Goal: Task Accomplishment & Management: Use online tool/utility

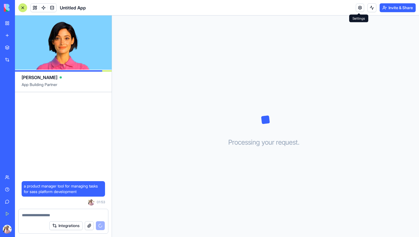
click at [361, 6] on link at bounding box center [360, 8] width 8 height 8
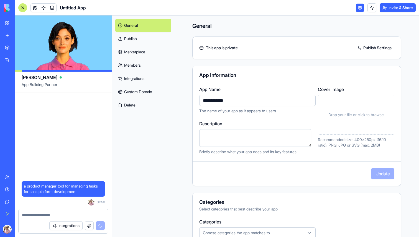
click at [368, 47] on link "Publish Settings" at bounding box center [374, 47] width 40 height 9
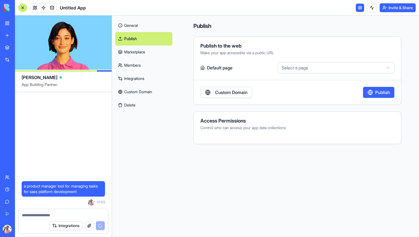
click at [281, 66] on html "BETA My Workspace New app Marketplace Integrations Recent Untitled App AI Logo …" at bounding box center [209, 118] width 419 height 237
click at [136, 51] on link "Marketplace" at bounding box center [143, 51] width 57 height 13
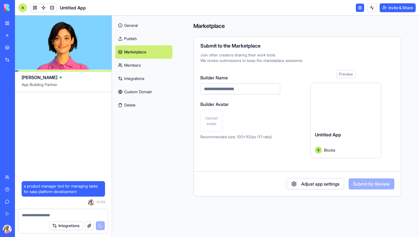
click at [143, 65] on link "Members" at bounding box center [143, 65] width 57 height 13
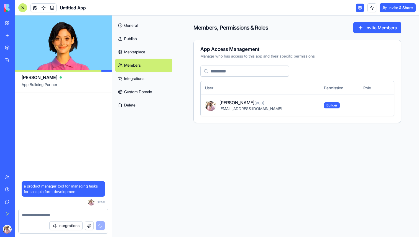
click at [369, 24] on button "Invite Members" at bounding box center [377, 27] width 48 height 11
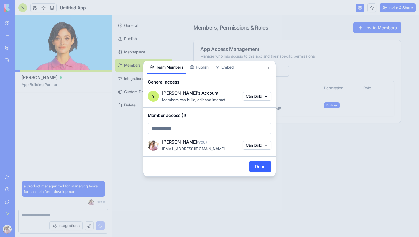
click at [215, 126] on body "BETA My Workspace New app Marketplace Integrations Recent Untitled App AI Logo …" at bounding box center [209, 118] width 419 height 237
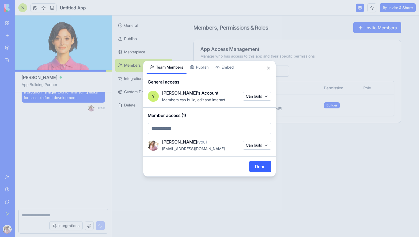
click at [254, 99] on body "BETA My Workspace New app Marketplace Integrations Recent Untitled App AI Logo …" at bounding box center [209, 118] width 419 height 237
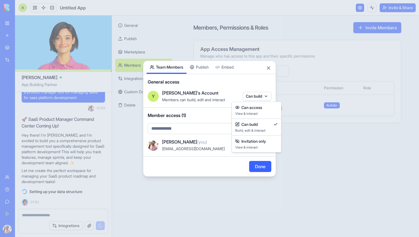
click at [254, 99] on body "BETA My Workspace New app Marketplace Integrations Recent Untitled App AI Logo …" at bounding box center [209, 118] width 419 height 237
click at [259, 95] on div at bounding box center [209, 118] width 419 height 237
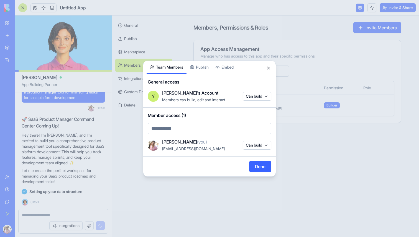
click at [257, 144] on button "Can build" at bounding box center [257, 145] width 29 height 9
click at [257, 144] on div at bounding box center [209, 118] width 419 height 237
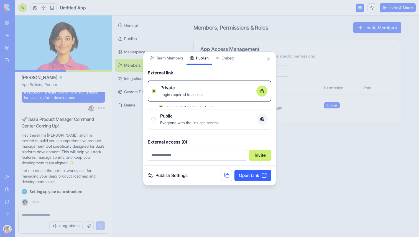
click at [200, 66] on div "Share App Team Members Publish Embed External link Private Login required to ac…" at bounding box center [209, 118] width 133 height 134
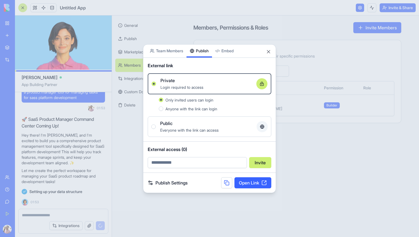
click at [226, 54] on body "BETA My Workspace New app Marketplace Integrations Recent Untitled App AI Logo …" at bounding box center [209, 118] width 419 height 237
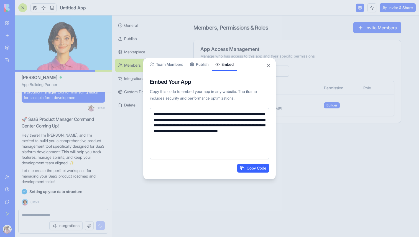
click at [265, 65] on div "Share App Team Members Publish Embed" at bounding box center [209, 64] width 132 height 13
click at [268, 65] on button "Close" at bounding box center [269, 66] width 6 height 6
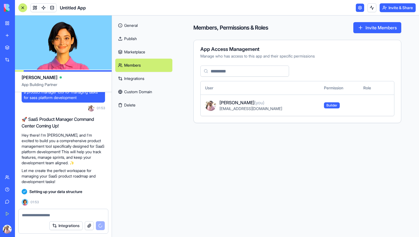
click at [144, 80] on link "Integrations" at bounding box center [143, 78] width 57 height 13
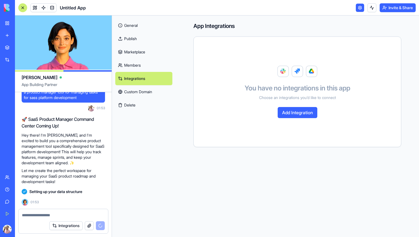
click at [305, 115] on button "Add Integration" at bounding box center [297, 112] width 40 height 11
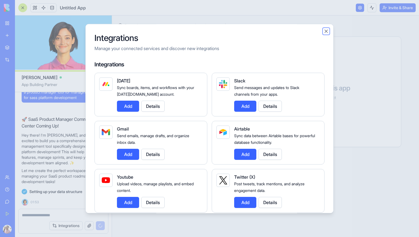
click at [327, 29] on button "Close" at bounding box center [326, 32] width 6 height 6
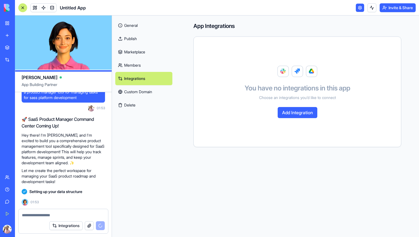
click at [147, 89] on link "Custom Domain" at bounding box center [143, 91] width 57 height 13
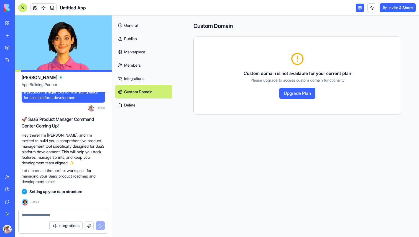
click at [132, 24] on link "General" at bounding box center [143, 25] width 57 height 13
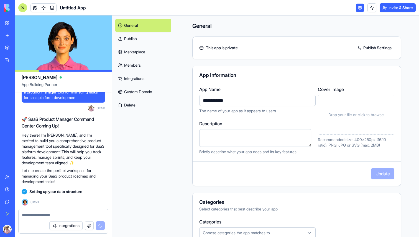
click at [139, 25] on link "General" at bounding box center [143, 25] width 56 height 13
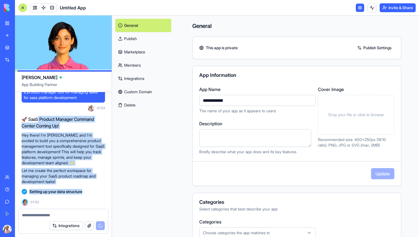
drag, startPoint x: 37, startPoint y: 120, endPoint x: 96, endPoint y: 189, distance: 91.2
click at [96, 189] on div "a product manager tool for managing tasks for sass platform development 01:53 🚀…" at bounding box center [63, 146] width 97 height 125
click at [96, 189] on div "Setting up your data structure" at bounding box center [63, 192] width 83 height 6
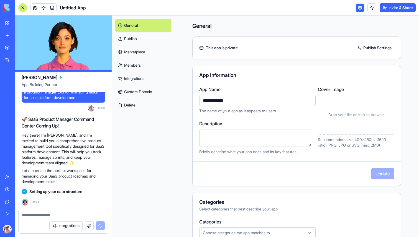
click at [357, 7] on link at bounding box center [360, 8] width 8 height 8
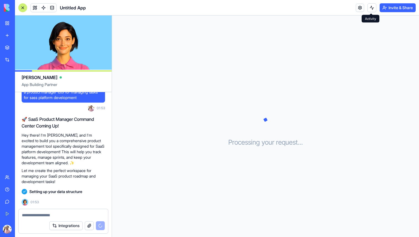
click at [369, 9] on button at bounding box center [371, 7] width 9 height 9
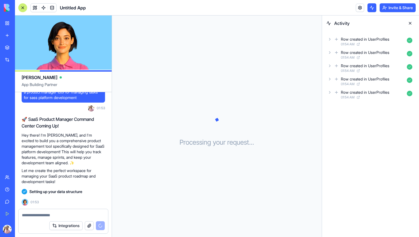
click at [337, 40] on icon at bounding box center [336, 39] width 4 height 7
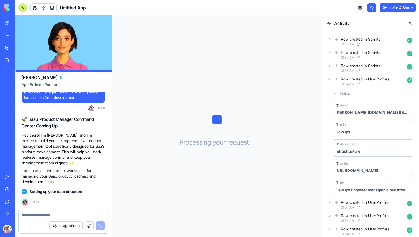
click at [329, 81] on div "Row created in UserProfiles 01:54 AM" at bounding box center [370, 81] width 88 height 12
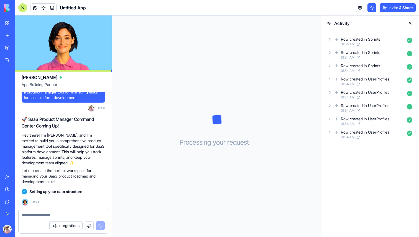
click at [330, 131] on icon at bounding box center [329, 132] width 4 height 4
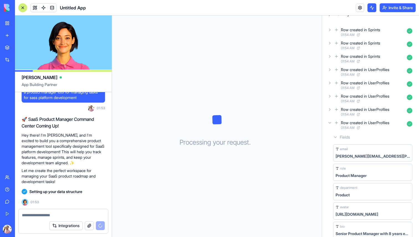
scroll to position [5, 0]
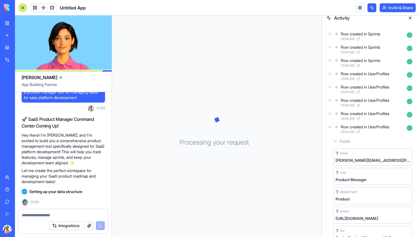
click at [338, 143] on div "Fields" at bounding box center [373, 142] width 84 height 10
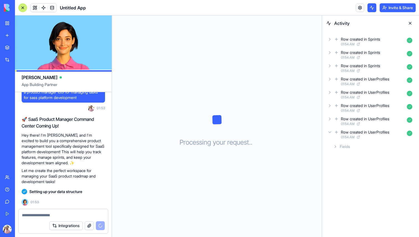
click at [338, 143] on div "Fields" at bounding box center [373, 147] width 84 height 10
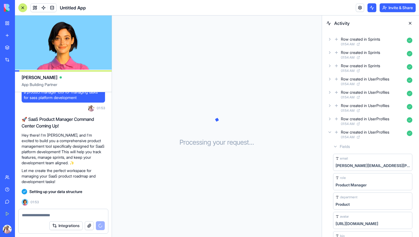
click at [338, 143] on div "Fields" at bounding box center [373, 147] width 84 height 10
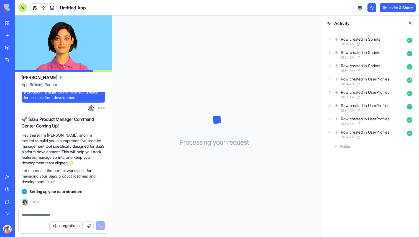
click at [331, 135] on div "Row created in UserProfiles 01:54 AM" at bounding box center [370, 134] width 88 height 12
click at [330, 122] on div "Row created in UserProfiles 01:54 AM" at bounding box center [370, 121] width 88 height 12
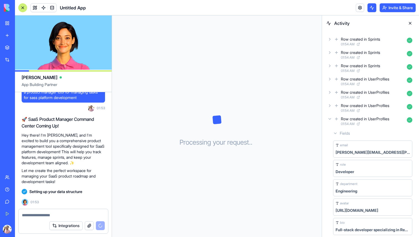
scroll to position [18, 0]
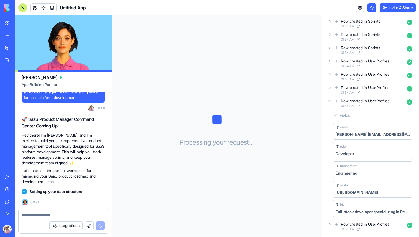
click at [361, 135] on div "mike.chen@company.com" at bounding box center [372, 135] width 74 height 6
click at [328, 103] on div "Row created in UserProfiles 01:54 AM" at bounding box center [370, 103] width 88 height 12
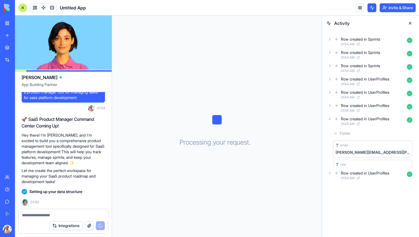
scroll to position [0, 0]
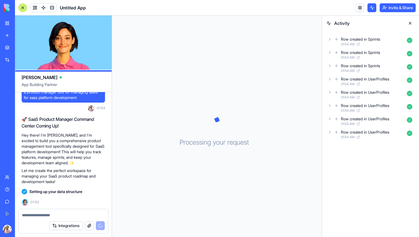
click at [328, 104] on icon at bounding box center [329, 106] width 4 height 4
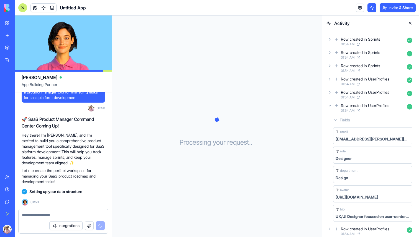
click at [328, 104] on icon at bounding box center [329, 106] width 4 height 4
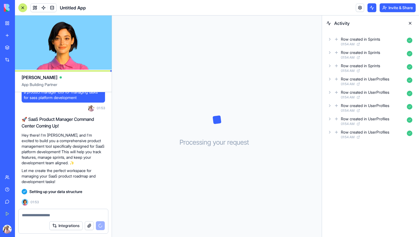
click at [329, 92] on icon at bounding box center [329, 92] width 4 height 4
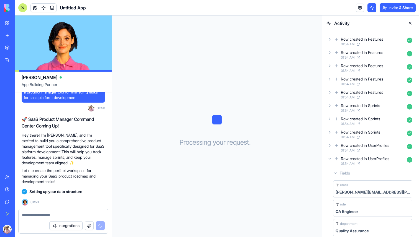
click at [329, 92] on icon at bounding box center [329, 92] width 4 height 4
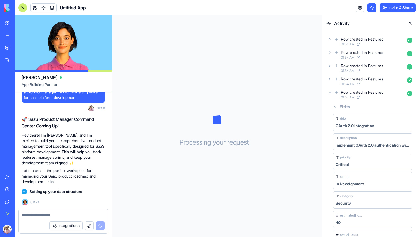
click at [329, 92] on icon at bounding box center [329, 92] width 4 height 4
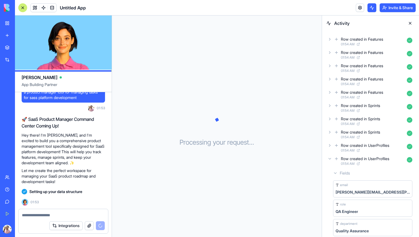
click at [329, 42] on div "Row created in Features 01:54 AM" at bounding box center [370, 41] width 88 height 12
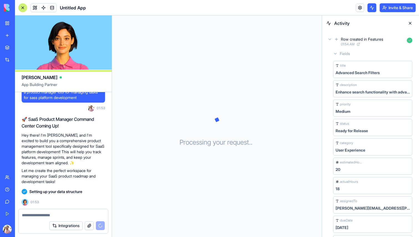
click at [342, 56] on div "Fields" at bounding box center [373, 54] width 84 height 10
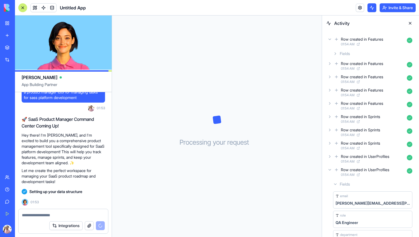
click at [342, 56] on div "Fields" at bounding box center [373, 54] width 84 height 10
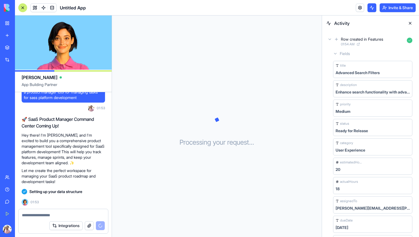
click at [330, 37] on icon at bounding box center [329, 39] width 4 height 4
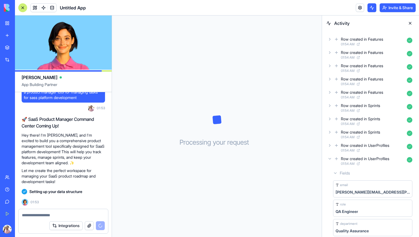
click at [343, 58] on span "01:54 AM" at bounding box center [348, 57] width 14 height 4
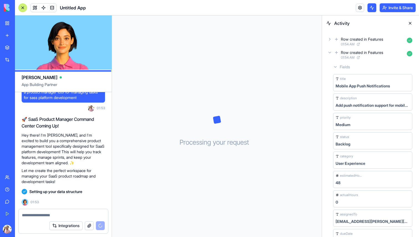
click at [343, 58] on span "01:54 AM" at bounding box center [348, 57] width 14 height 4
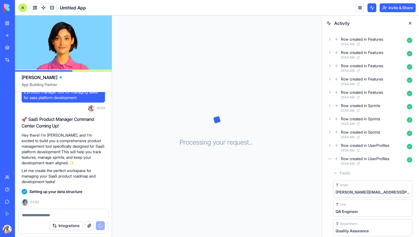
click at [346, 68] on div "Row created in Features" at bounding box center [362, 66] width 42 height 6
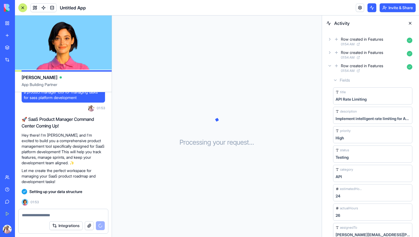
click at [346, 68] on div "Row created in Features" at bounding box center [362, 66] width 42 height 6
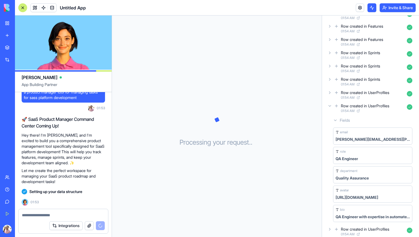
scroll to position [84, 0]
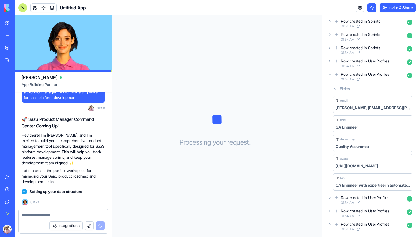
click at [329, 73] on icon at bounding box center [329, 74] width 4 height 4
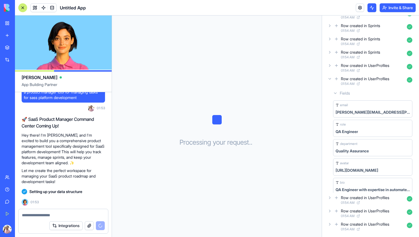
scroll to position [0, 0]
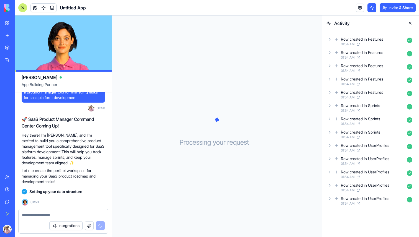
click at [71, 224] on button "Integrations" at bounding box center [65, 226] width 33 height 9
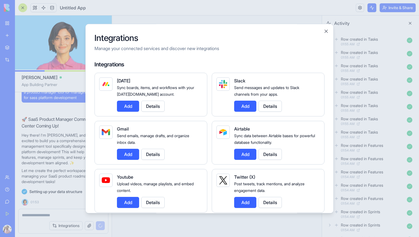
click at [156, 103] on button "Details" at bounding box center [152, 106] width 23 height 11
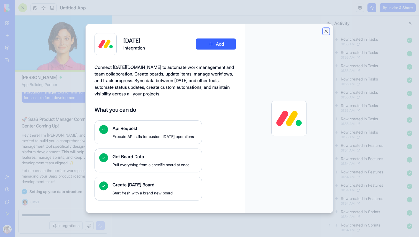
click at [328, 31] on button "Close" at bounding box center [326, 32] width 6 height 6
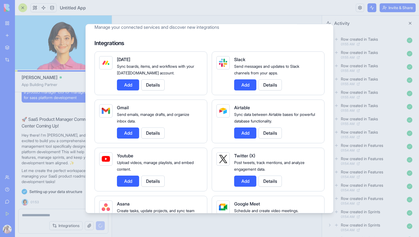
scroll to position [24, 0]
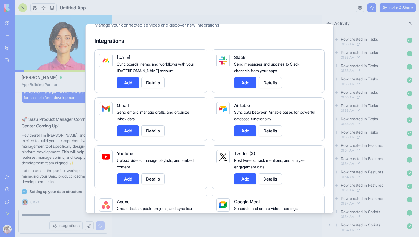
click at [275, 75] on div "Slack Send messages and updates to Slack channels from your apps. Add Details" at bounding box center [274, 71] width 81 height 34
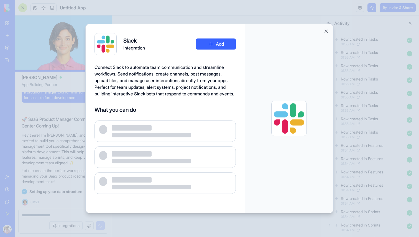
click at [275, 80] on div at bounding box center [288, 118] width 89 height 189
drag, startPoint x: 327, startPoint y: 31, endPoint x: 218, endPoint y: 115, distance: 137.8
click at [218, 114] on div "Slack Integration Add Connect Slack to automate team communication and streamli…" at bounding box center [209, 119] width 248 height 190
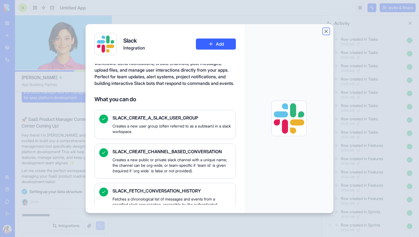
scroll to position [0, 0]
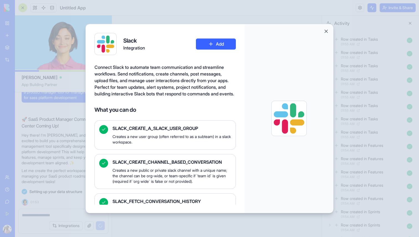
click at [216, 140] on div "SLACK_CREATE_A_SLACK_USER_GROUP Creates a new user group (often referred to as …" at bounding box center [171, 135] width 119 height 20
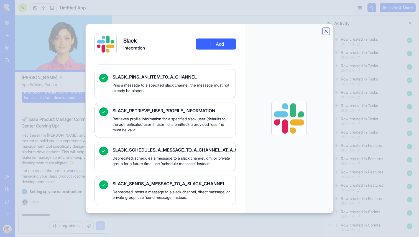
click at [326, 31] on button "Close" at bounding box center [326, 32] width 6 height 6
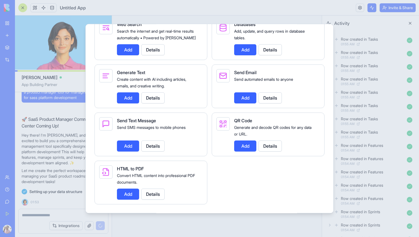
scroll to position [789, 0]
click at [360, 48] on div at bounding box center [209, 118] width 419 height 237
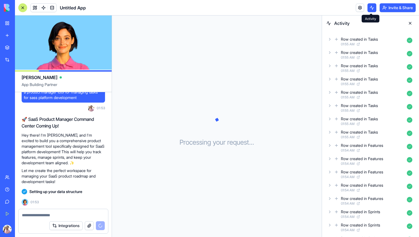
click at [369, 9] on button at bounding box center [371, 7] width 9 height 9
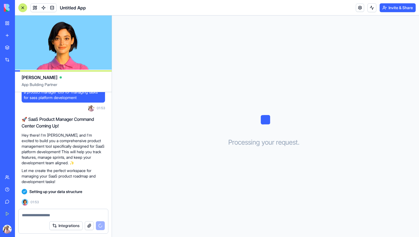
click at [369, 9] on button at bounding box center [371, 7] width 9 height 9
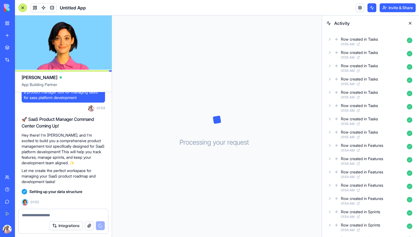
scroll to position [81, 0]
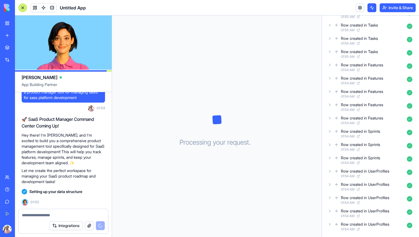
click at [333, 173] on div "Row created in UserProfiles 01:54 AM" at bounding box center [370, 174] width 88 height 12
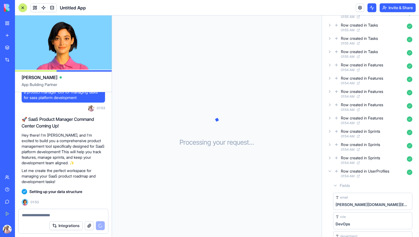
click at [333, 173] on div "Row created in UserProfiles 01:54 AM" at bounding box center [370, 174] width 88 height 12
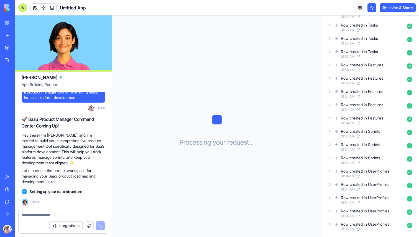
click at [331, 185] on icon at bounding box center [329, 184] width 4 height 4
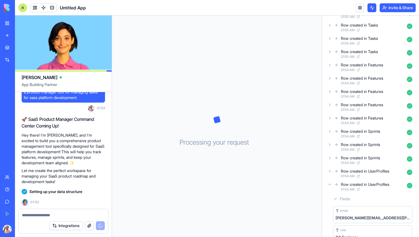
click at [331, 185] on icon at bounding box center [329, 184] width 4 height 4
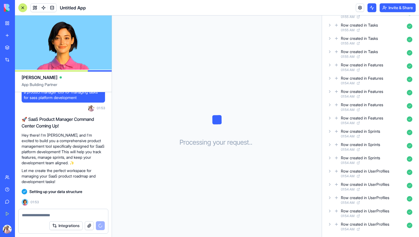
click at [88, 226] on button "button" at bounding box center [89, 226] width 9 height 9
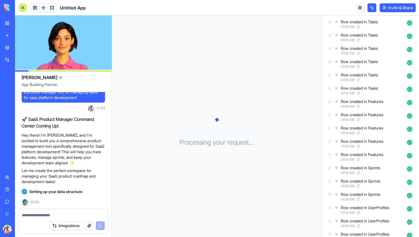
scroll to position [0, 0]
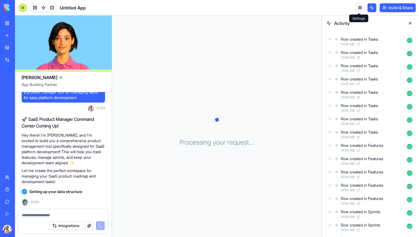
click at [358, 7] on link at bounding box center [360, 8] width 8 height 8
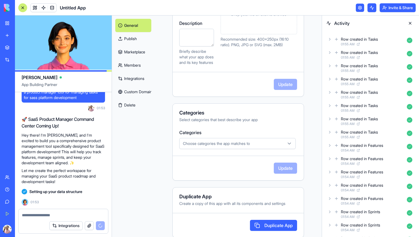
scroll to position [100, 0]
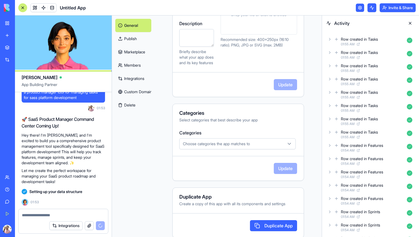
click at [138, 62] on link "Members" at bounding box center [133, 65] width 36 height 13
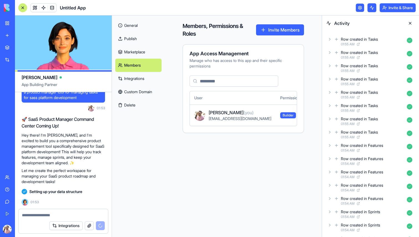
click at [138, 55] on link "Marketplace" at bounding box center [138, 51] width 46 height 13
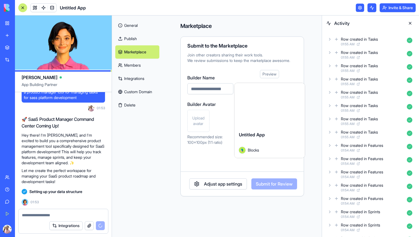
click at [141, 38] on link "Publish" at bounding box center [137, 38] width 44 height 13
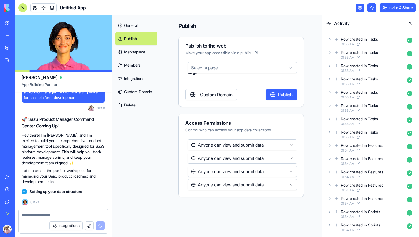
click at [144, 29] on link "General" at bounding box center [136, 25] width 42 height 13
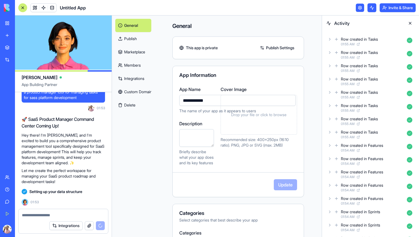
click at [145, 95] on link "Custom Domain" at bounding box center [133, 91] width 36 height 13
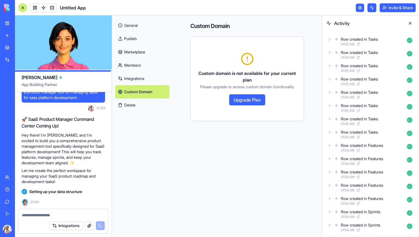
click at [142, 78] on link "Integrations" at bounding box center [142, 78] width 54 height 13
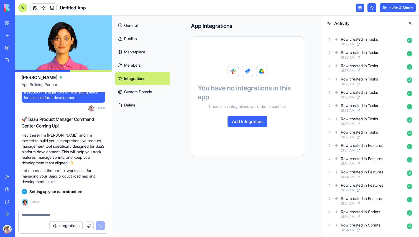
click at [141, 65] on link "Members" at bounding box center [142, 65] width 55 height 13
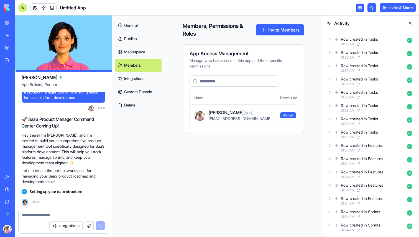
click at [138, 51] on link "Marketplace" at bounding box center [138, 51] width 46 height 13
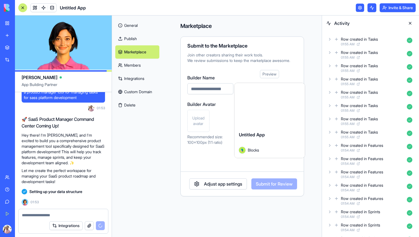
click at [215, 183] on button "Adjust app settings" at bounding box center [218, 184] width 58 height 11
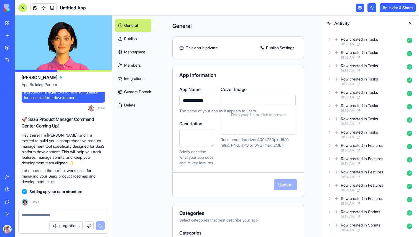
click at [136, 37] on link "Publish" at bounding box center [133, 38] width 36 height 13
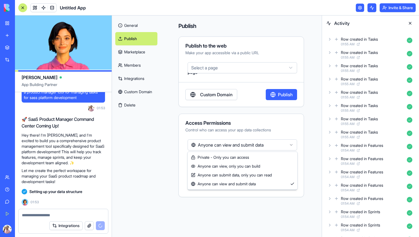
click at [255, 149] on html "BETA My Workspace New app Marketplace Integrations Recent Untitled App AI Logo …" at bounding box center [209, 118] width 419 height 237
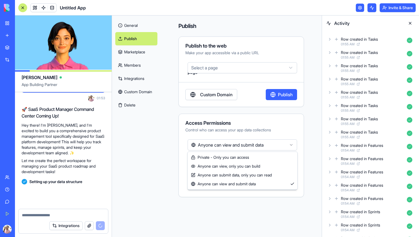
click at [255, 149] on html "BETA My Workspace New app Marketplace Integrations Recent Untitled App AI Logo …" at bounding box center [209, 118] width 419 height 237
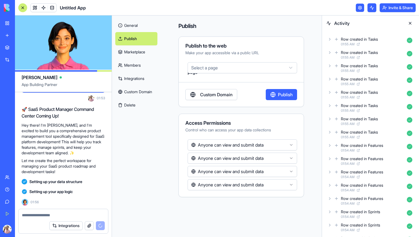
click at [124, 52] on link "Marketplace" at bounding box center [136, 51] width 42 height 13
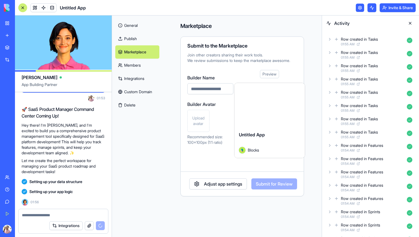
click at [230, 182] on button "Adjust app settings" at bounding box center [218, 184] width 58 height 11
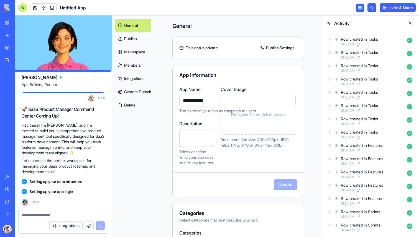
click at [140, 48] on link "Marketplace" at bounding box center [133, 51] width 36 height 13
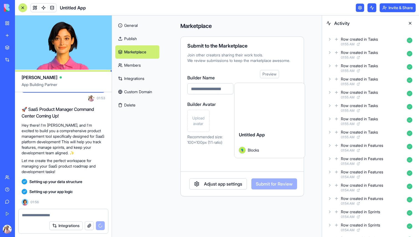
click at [140, 65] on link "Members" at bounding box center [137, 65] width 44 height 13
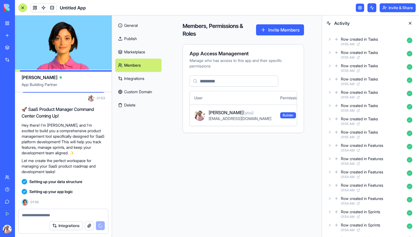
click at [410, 23] on button at bounding box center [409, 23] width 9 height 9
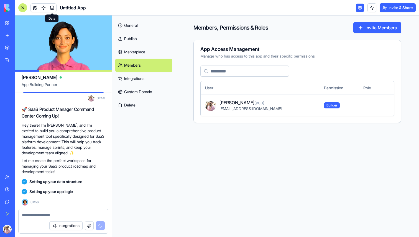
click at [51, 6] on span at bounding box center [52, 8] width 16 height 16
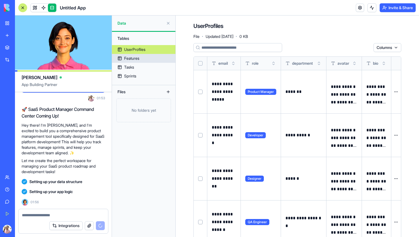
click at [146, 57] on link "Features" at bounding box center [143, 58] width 63 height 9
click at [132, 57] on div "Features" at bounding box center [131, 59] width 15 height 6
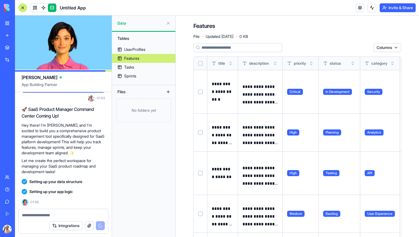
click at [0, 0] on button at bounding box center [0, 0] width 0 height 0
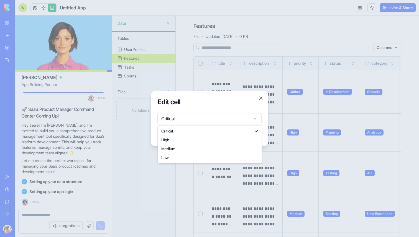
click at [249, 122] on body "BETA My Workspace New app Marketplace Integrations Recent Untitled App AI Logo …" at bounding box center [209, 118] width 419 height 237
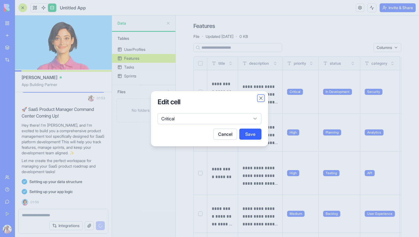
click at [262, 99] on button "Close" at bounding box center [261, 99] width 6 height 6
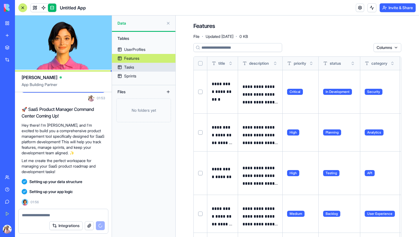
click at [153, 69] on link "Tasks" at bounding box center [143, 67] width 63 height 9
click at [126, 67] on div "Tasks" at bounding box center [129, 68] width 10 height 6
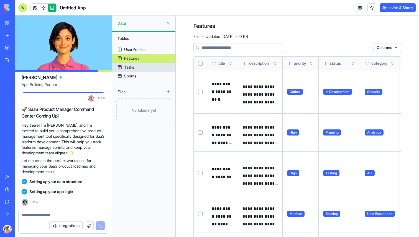
click at [126, 64] on link "Tasks" at bounding box center [143, 67] width 63 height 9
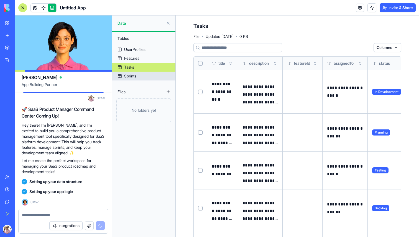
click at [135, 78] on div "Sprints" at bounding box center [130, 76] width 12 height 6
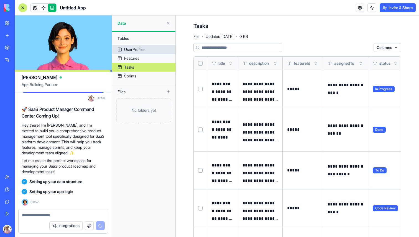
click at [136, 50] on div "UserProfiles" at bounding box center [134, 50] width 21 height 6
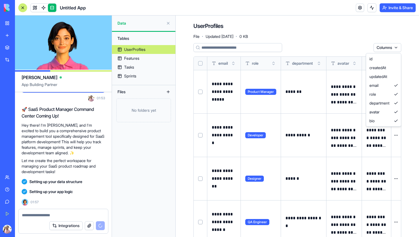
click at [384, 48] on html "**********" at bounding box center [209, 118] width 419 height 237
click at [380, 48] on html "**********" at bounding box center [209, 118] width 419 height 237
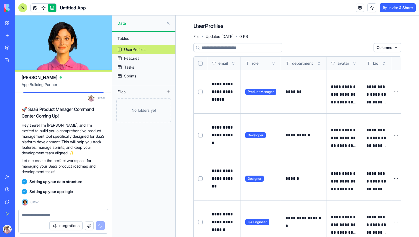
click at [323, 32] on div "UserProfiles File · Updated Sep 13, 2025 · 0 KB" at bounding box center [297, 30] width 208 height 17
click at [44, 7] on span at bounding box center [44, 8] width 16 height 16
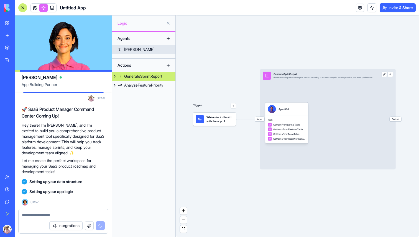
click at [152, 50] on link "Ron" at bounding box center [143, 49] width 63 height 9
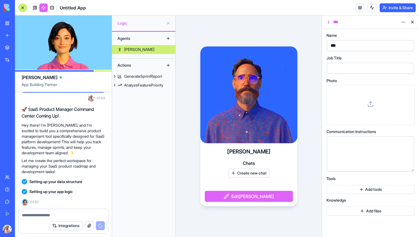
click at [413, 23] on button at bounding box center [412, 22] width 9 height 9
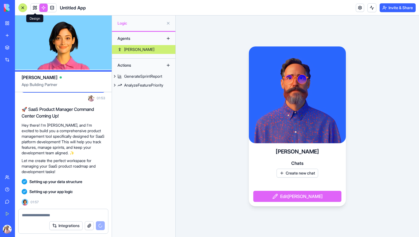
click at [37, 7] on link at bounding box center [35, 8] width 8 height 8
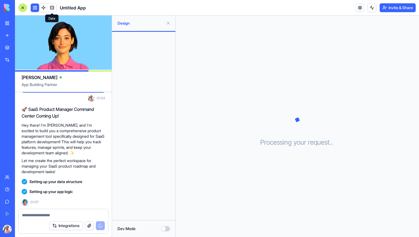
click at [50, 7] on link at bounding box center [52, 8] width 8 height 8
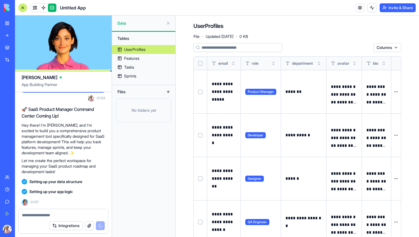
click at [26, 8] on div at bounding box center [22, 7] width 9 height 9
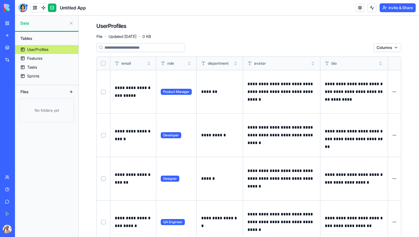
click at [26, 8] on div at bounding box center [22, 7] width 9 height 9
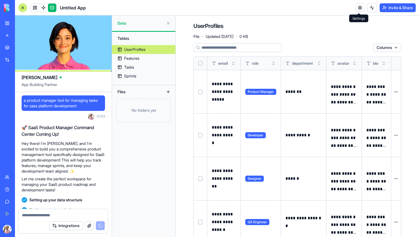
click at [359, 8] on link at bounding box center [360, 8] width 8 height 8
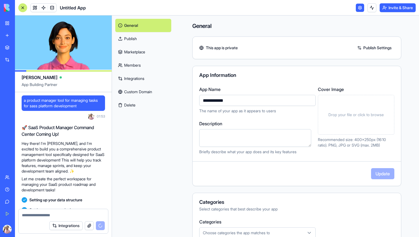
click at [359, 8] on link at bounding box center [360, 8] width 8 height 8
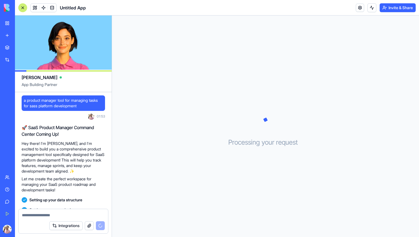
scroll to position [18, 0]
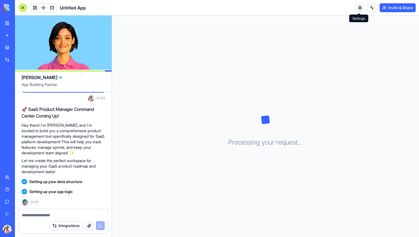
click at [360, 10] on link at bounding box center [360, 8] width 8 height 8
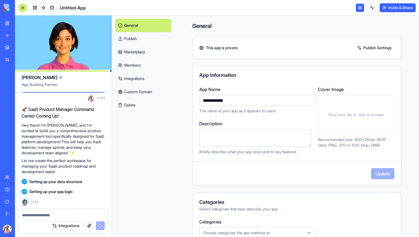
click at [145, 90] on link "Custom Domain" at bounding box center [143, 91] width 56 height 13
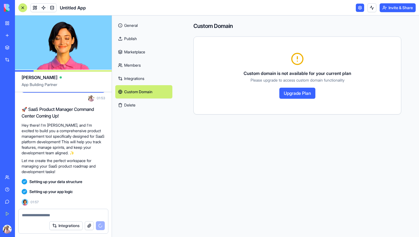
click at [145, 79] on link "Integrations" at bounding box center [143, 78] width 57 height 13
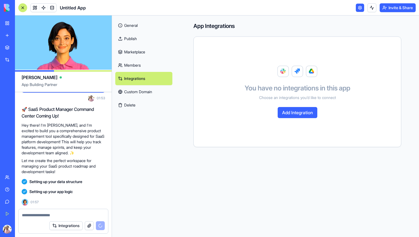
click at [141, 61] on link "Members" at bounding box center [143, 65] width 57 height 13
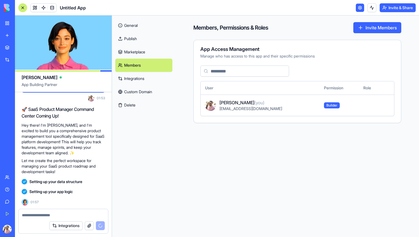
click at [139, 52] on link "Marketplace" at bounding box center [143, 51] width 57 height 13
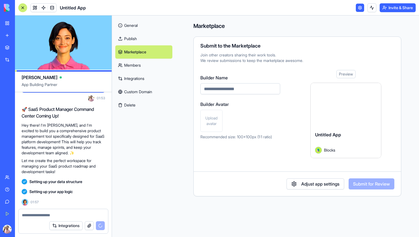
click at [137, 36] on link "Publish" at bounding box center [143, 38] width 57 height 13
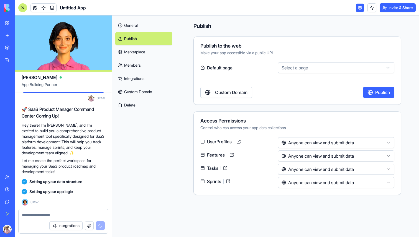
click at [137, 29] on link "General" at bounding box center [143, 25] width 57 height 13
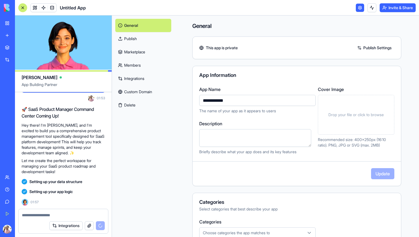
click at [359, 5] on link at bounding box center [360, 8] width 8 height 8
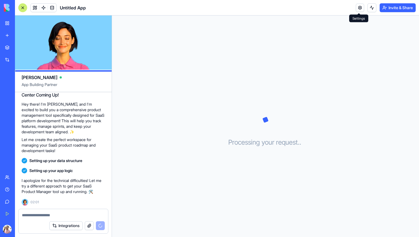
scroll to position [59, 0]
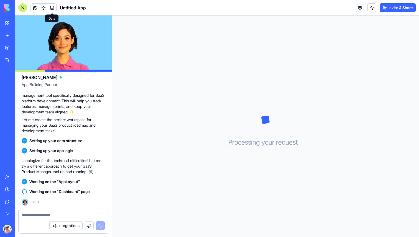
click at [53, 7] on link at bounding box center [52, 8] width 8 height 8
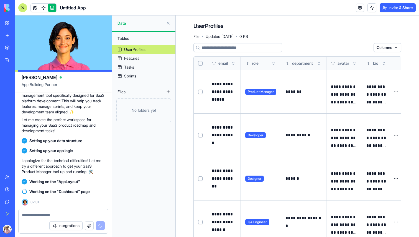
click at [345, 94] on p "**********" at bounding box center [344, 94] width 26 height 23
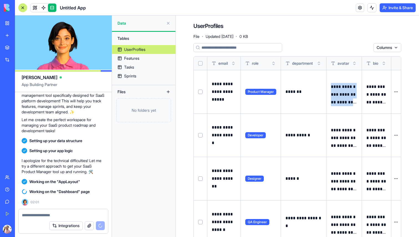
click at [345, 94] on p "**********" at bounding box center [344, 94] width 26 height 23
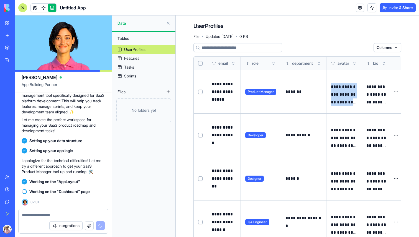
click at [0, 0] on button at bounding box center [0, 0] width 0 height 0
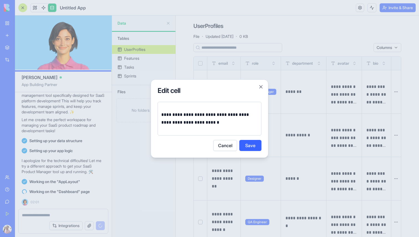
click at [207, 122] on p "**********" at bounding box center [209, 119] width 97 height 16
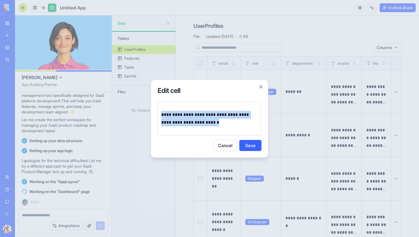
click at [207, 122] on p "**********" at bounding box center [209, 119] width 97 height 16
copy p "**********"
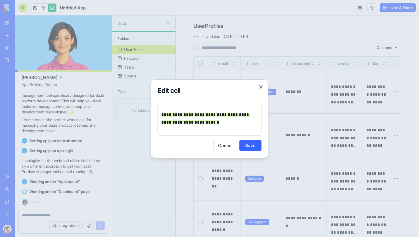
click at [258, 86] on button "Close" at bounding box center [261, 87] width 6 height 6
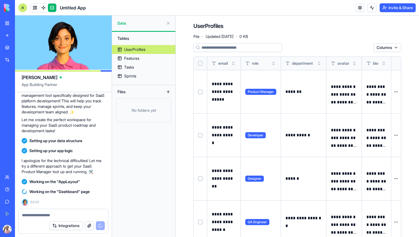
click at [395, 62] on th at bounding box center [396, 63] width 10 height 13
click at [253, 47] on input at bounding box center [237, 47] width 89 height 9
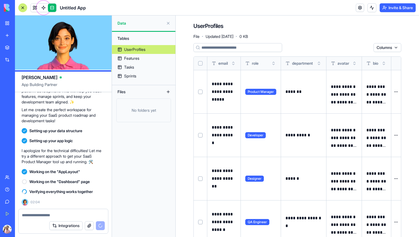
click at [293, 34] on div "UserProfiles File · Updated Sep 13, 2025 · 0 KB" at bounding box center [297, 30] width 208 height 17
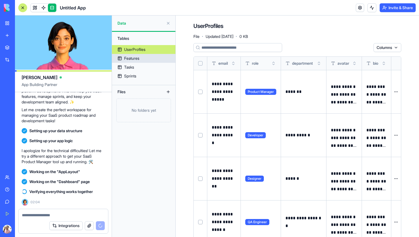
click at [152, 56] on link "Features" at bounding box center [143, 58] width 63 height 9
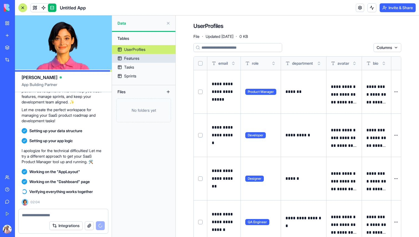
click at [129, 57] on div "Features" at bounding box center [131, 59] width 15 height 6
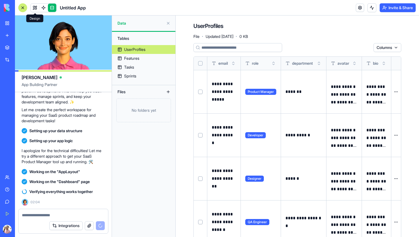
click at [43, 7] on span at bounding box center [44, 8] width 16 height 16
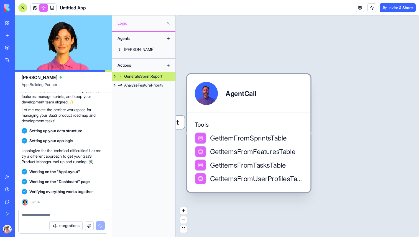
click at [263, 141] on span "GetItemFromSprintsTable" at bounding box center [248, 138] width 77 height 10
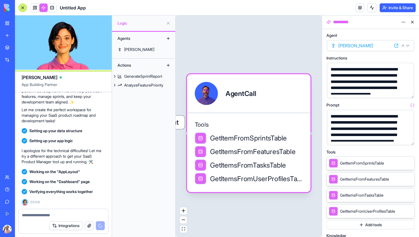
scroll to position [204, 0]
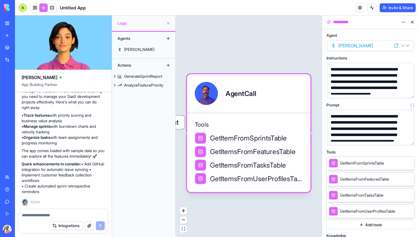
click at [412, 20] on button at bounding box center [412, 22] width 9 height 9
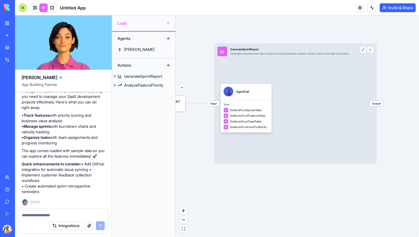
click at [80, 6] on span "Untitled App" at bounding box center [73, 7] width 26 height 7
click at [24, 6] on div at bounding box center [22, 7] width 9 height 9
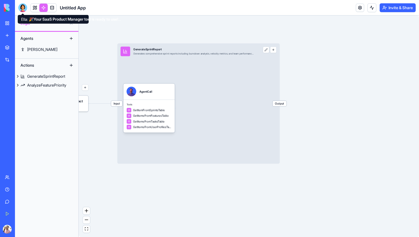
click at [22, 8] on div at bounding box center [22, 7] width 9 height 9
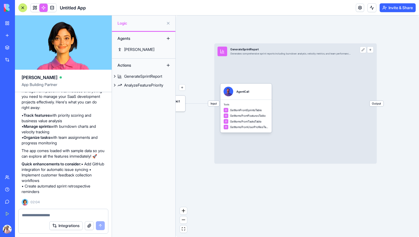
click at [168, 22] on button at bounding box center [168, 23] width 9 height 9
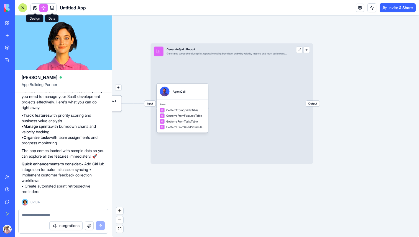
drag, startPoint x: 26, startPoint y: 7, endPoint x: 56, endPoint y: 12, distance: 31.1
click at [56, 12] on header "Untitled App Invite & Share" at bounding box center [217, 8] width 404 height 16
click at [40, 8] on link at bounding box center [43, 8] width 8 height 8
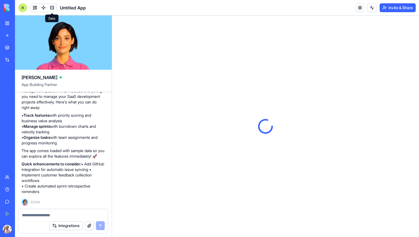
click at [50, 7] on link at bounding box center [52, 8] width 8 height 8
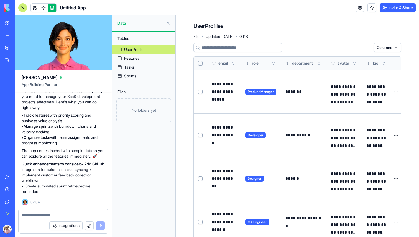
click at [50, 7] on link at bounding box center [52, 8] width 8 height 8
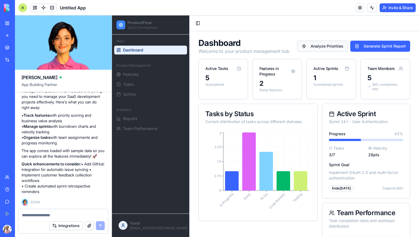
click at [330, 47] on button "Analyze Priorities" at bounding box center [322, 46] width 51 height 11
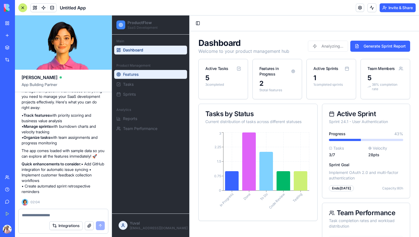
click at [140, 78] on button "Features" at bounding box center [150, 74] width 73 height 9
click at [137, 76] on span "Features" at bounding box center [131, 75] width 16 height 6
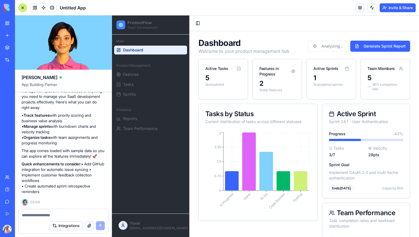
click at [358, 111] on div "Active Sprint" at bounding box center [366, 114] width 74 height 7
click at [354, 187] on div "Ends 8 months ago" at bounding box center [341, 189] width 25 height 6
click at [151, 76] on button "Features" at bounding box center [150, 74] width 73 height 9
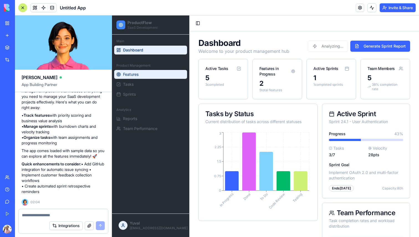
click at [151, 76] on button "Features" at bounding box center [150, 74] width 73 height 9
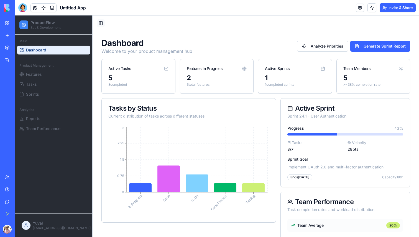
click at [100, 23] on button "Toggle Sidebar" at bounding box center [101, 23] width 8 height 8
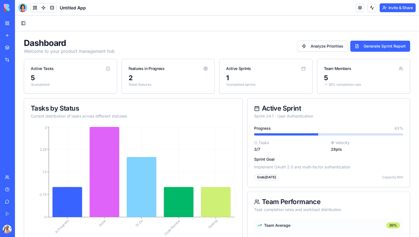
click at [23, 22] on button "Toggle Sidebar" at bounding box center [23, 23] width 8 height 8
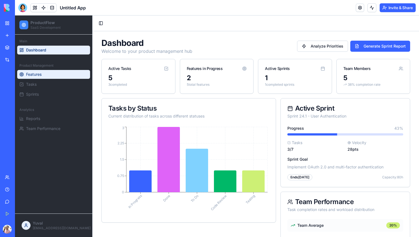
click at [49, 73] on button "Features" at bounding box center [53, 74] width 73 height 9
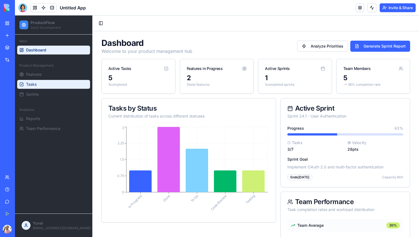
click at [34, 82] on span "Tasks" at bounding box center [31, 85] width 11 height 6
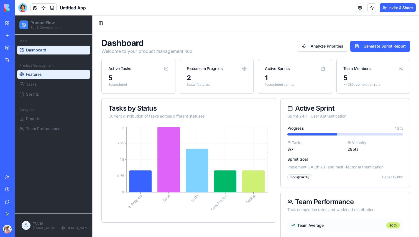
click at [34, 73] on span "Features" at bounding box center [34, 75] width 16 height 6
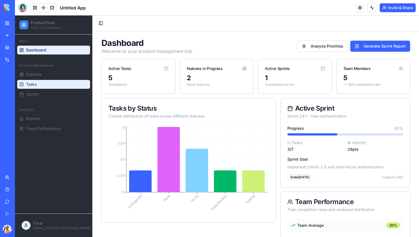
click at [36, 81] on button "Tasks" at bounding box center [53, 84] width 73 height 9
click at [155, 67] on div "Active Tasks" at bounding box center [138, 66] width 73 height 14
click at [168, 68] on icon at bounding box center [166, 68] width 4 height 4
click at [250, 72] on div "Features in Progress" at bounding box center [216, 66] width 73 height 14
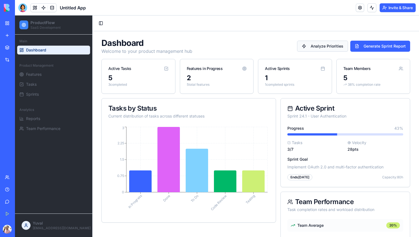
click at [326, 46] on button "Analyze Priorities" at bounding box center [322, 46] width 51 height 11
click at [364, 45] on button "Generate Sprint Report" at bounding box center [380, 46] width 60 height 11
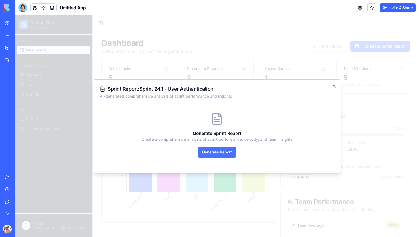
click at [217, 152] on button "Generate Report" at bounding box center [216, 152] width 39 height 11
click at [334, 86] on icon "button" at bounding box center [334, 86] width 2 height 2
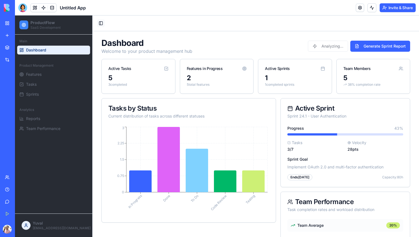
click at [100, 24] on button "Toggle Sidebar" at bounding box center [101, 23] width 8 height 8
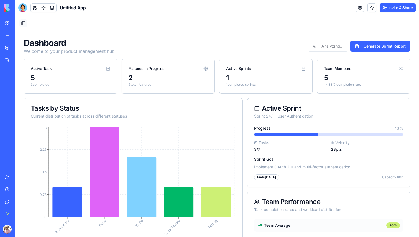
click at [25, 21] on button "Toggle Sidebar" at bounding box center [23, 23] width 8 height 8
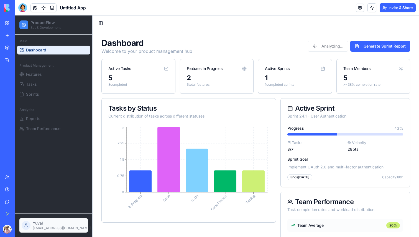
click at [31, 225] on html "ProductFlow SaaS Development Main Dashboard Product Management Features Tasks S…" at bounding box center [217, 228] width 404 height 424
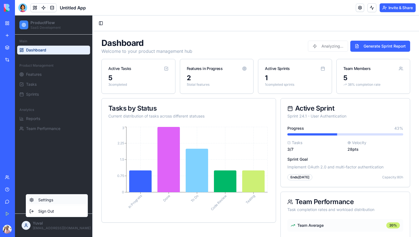
click at [52, 201] on div "Settings" at bounding box center [56, 200] width 59 height 9
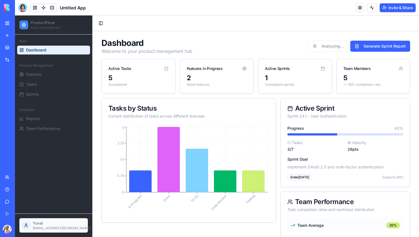
click at [35, 225] on html "ProductFlow SaaS Development Main Dashboard Product Management Features Tasks S…" at bounding box center [217, 228] width 404 height 424
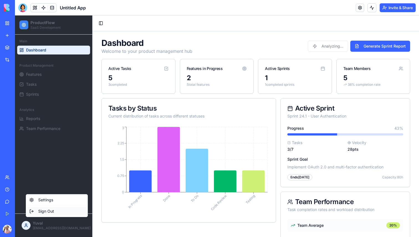
click at [60, 213] on div "Sign Out" at bounding box center [56, 211] width 59 height 9
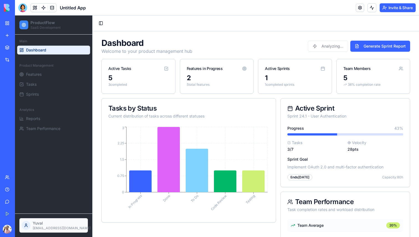
click at [49, 225] on html "ProductFlow SaaS Development Main Dashboard Product Management Features Tasks S…" at bounding box center [217, 228] width 404 height 424
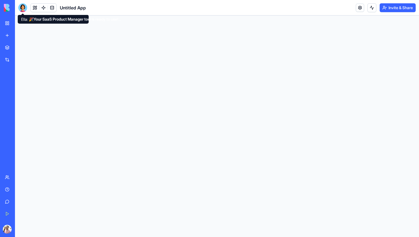
click at [24, 7] on div at bounding box center [22, 7] width 9 height 9
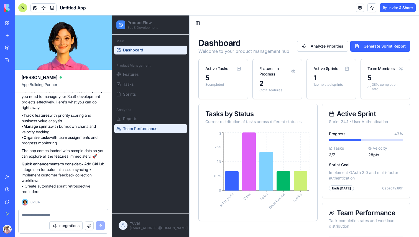
click at [148, 128] on span "Team Performance" at bounding box center [140, 129] width 34 height 6
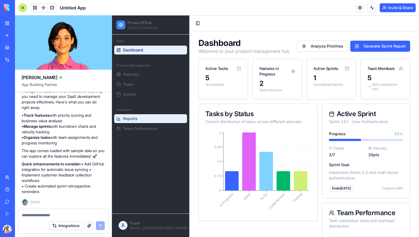
click at [136, 118] on span "Reports" at bounding box center [130, 119] width 14 height 6
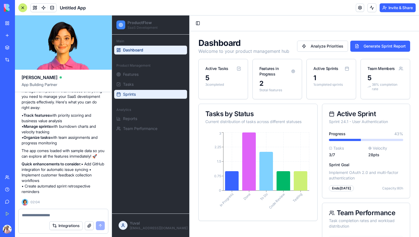
click at [136, 96] on button "Sprints" at bounding box center [150, 94] width 73 height 9
click at [40, 214] on textarea at bounding box center [63, 216] width 83 height 6
type textarea "**********"
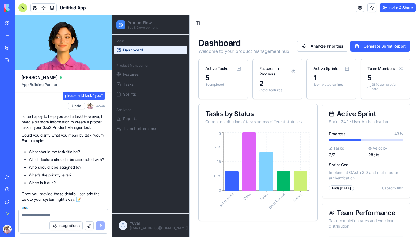
scroll to position [308, 0]
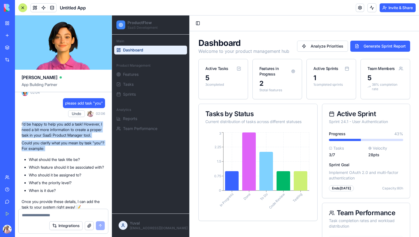
drag, startPoint x: 22, startPoint y: 130, endPoint x: 85, endPoint y: 166, distance: 72.2
click at [85, 166] on div "I'd be happy to help you add a task! However, I need a bit more information to …" at bounding box center [63, 166] width 83 height 89
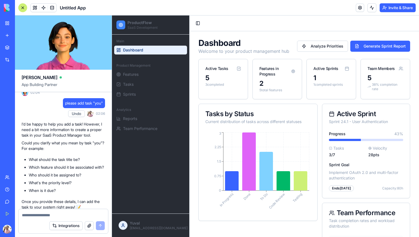
click at [85, 163] on li "What should the task title be?" at bounding box center [67, 160] width 76 height 6
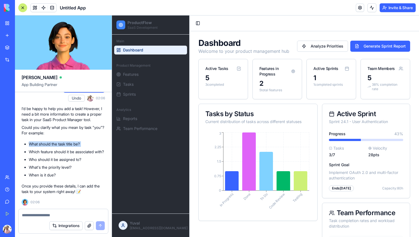
scroll to position [341, 0]
click at [63, 216] on textarea at bounding box center [63, 216] width 83 height 6
type textarea "**********"
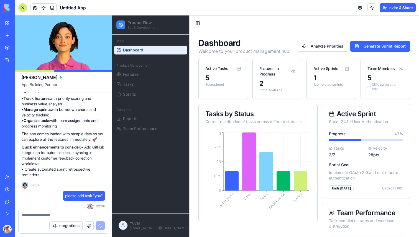
scroll to position [362, 0]
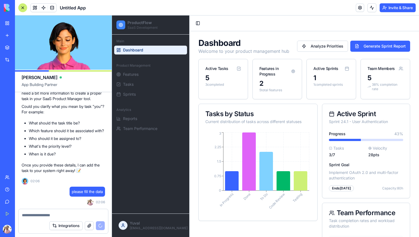
click at [89, 226] on button "button" at bounding box center [89, 226] width 9 height 9
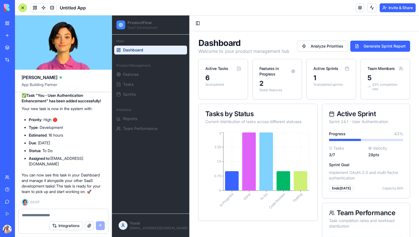
scroll to position [500, 0]
click at [238, 70] on icon at bounding box center [238, 68] width 4 height 4
click at [215, 70] on div "Active Tasks" at bounding box center [216, 69] width 23 height 6
click at [133, 88] on button "Tasks" at bounding box center [150, 84] width 73 height 9
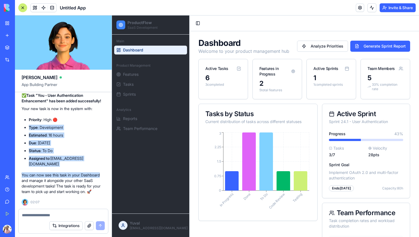
drag, startPoint x: 37, startPoint y: 130, endPoint x: 105, endPoint y: 177, distance: 83.1
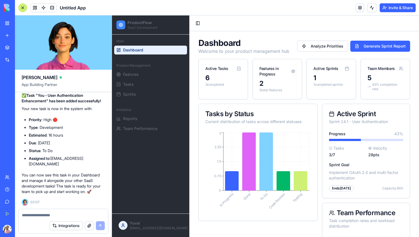
click at [90, 146] on li "Due : December 30th" at bounding box center [67, 143] width 76 height 6
click at [67, 112] on p "Your new task is now in the system with:" at bounding box center [63, 109] width 83 height 6
click at [91, 137] on ul "Priority : High 🔴 Type : Development Estimated : 16 hours Due : December 30th S…" at bounding box center [63, 142] width 83 height 50
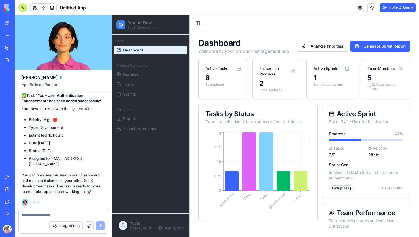
click at [63, 215] on textarea at bounding box center [63, 216] width 83 height 6
type textarea "**********"
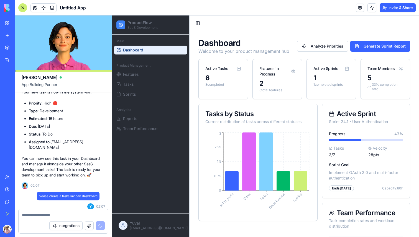
scroll to position [521, 0]
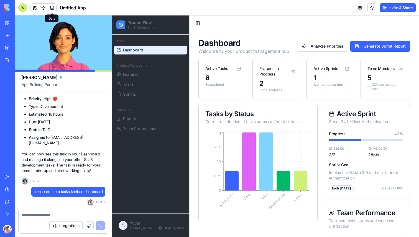
click at [52, 9] on link at bounding box center [52, 8] width 8 height 8
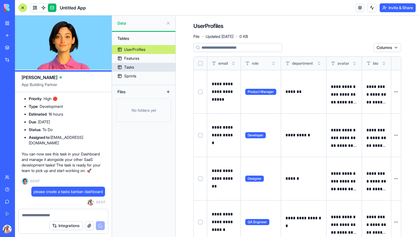
click at [138, 65] on link "Tasks" at bounding box center [143, 67] width 63 height 9
click at [137, 68] on link "Tasks" at bounding box center [143, 67] width 63 height 9
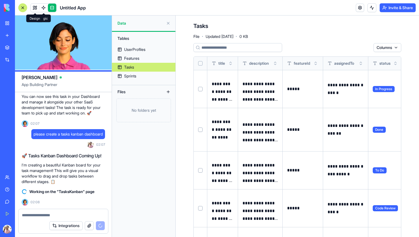
click at [37, 7] on span at bounding box center [35, 8] width 16 height 16
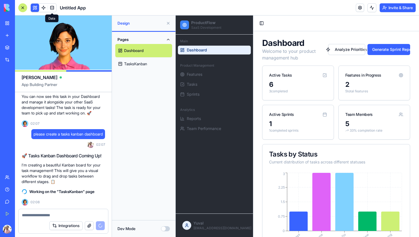
click at [51, 8] on link at bounding box center [52, 8] width 8 height 8
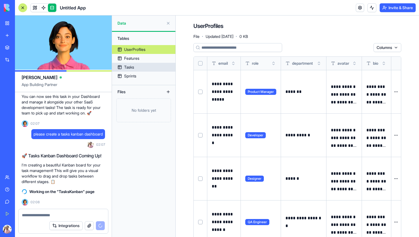
click at [143, 68] on link "Tasks" at bounding box center [143, 67] width 63 height 9
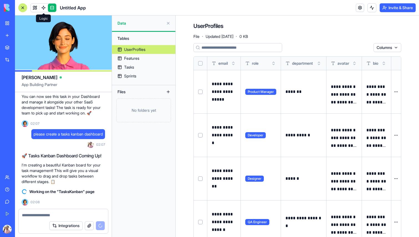
click at [45, 9] on link at bounding box center [43, 8] width 8 height 8
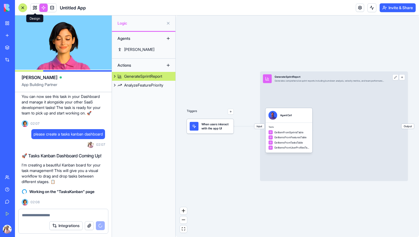
click at [35, 7] on link at bounding box center [35, 8] width 8 height 8
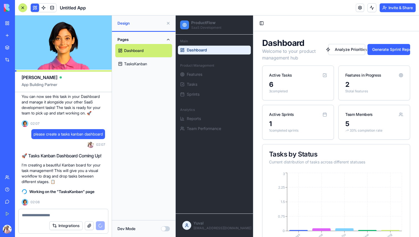
click at [142, 63] on link "TasksKanban" at bounding box center [143, 63] width 57 height 13
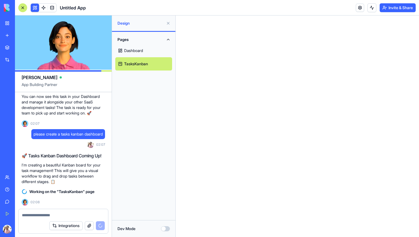
click at [138, 50] on link "Dashboard" at bounding box center [143, 50] width 57 height 13
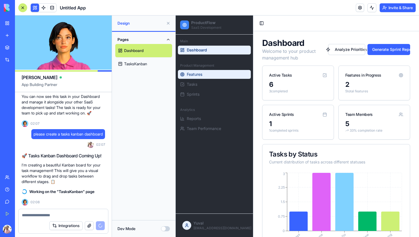
click at [205, 78] on button "Features" at bounding box center [214, 74] width 73 height 9
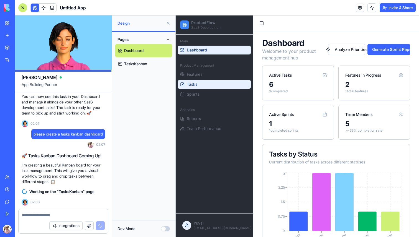
click at [202, 84] on button "Tasks" at bounding box center [214, 84] width 73 height 9
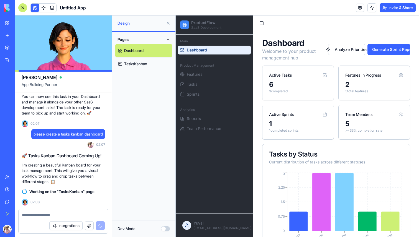
click at [123, 63] on link "TasksKanban" at bounding box center [143, 63] width 57 height 13
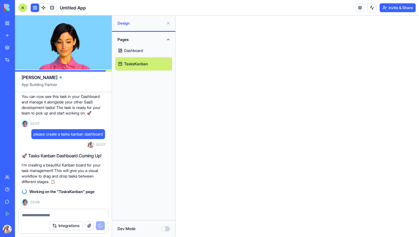
click at [22, 6] on div at bounding box center [22, 7] width 9 height 9
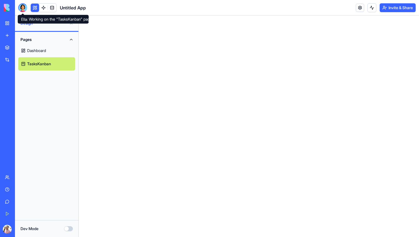
click at [23, 6] on div at bounding box center [22, 7] width 9 height 9
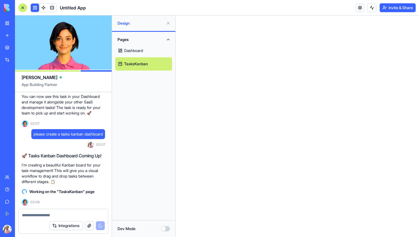
click at [166, 229] on button "Dev Mode" at bounding box center [165, 228] width 9 height 5
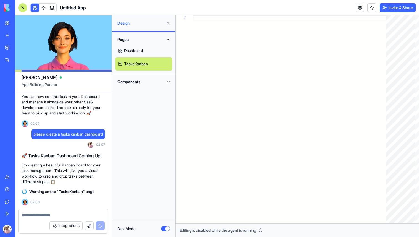
click at [166, 229] on button "Dev Mode" at bounding box center [165, 228] width 9 height 5
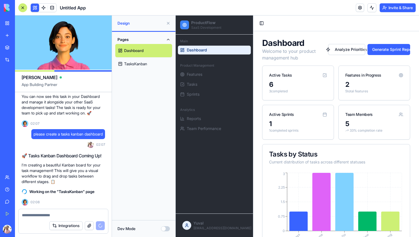
click at [142, 60] on link "TasksKanban" at bounding box center [143, 63] width 57 height 13
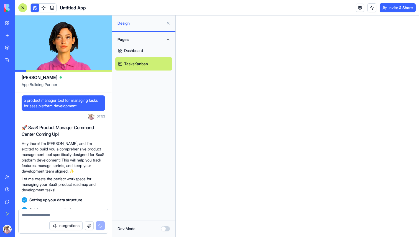
click at [132, 45] on link "Dashboard" at bounding box center [143, 50] width 57 height 13
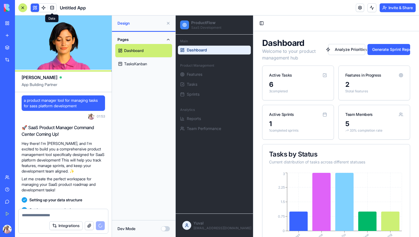
click at [54, 6] on link at bounding box center [52, 8] width 8 height 8
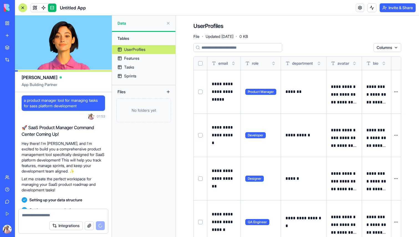
click at [149, 50] on link "UserProfiles" at bounding box center [143, 49] width 63 height 9
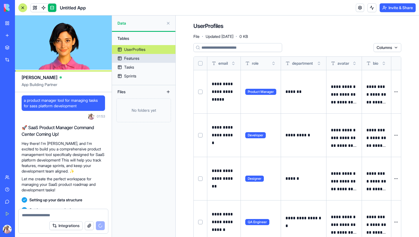
click at [139, 59] on div "Features" at bounding box center [131, 59] width 15 height 6
click at [135, 58] on div "Features" at bounding box center [131, 59] width 15 height 6
click at [131, 58] on div "Features" at bounding box center [131, 59] width 15 height 6
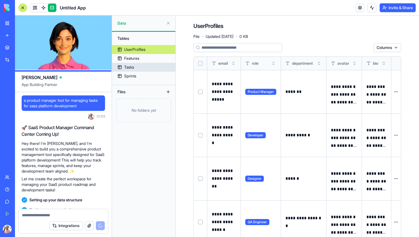
click at [134, 67] on div "Tasks" at bounding box center [129, 68] width 10 height 6
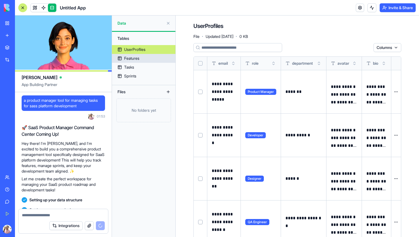
click at [134, 58] on div "Features" at bounding box center [131, 59] width 15 height 6
click at [135, 63] on link "Features" at bounding box center [143, 58] width 63 height 9
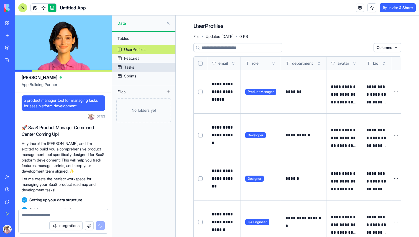
click at [138, 70] on link "Tasks" at bounding box center [143, 67] width 63 height 9
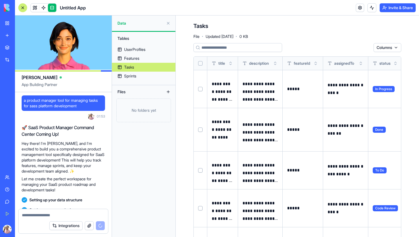
click at [130, 66] on div "Tasks" at bounding box center [129, 68] width 10 height 6
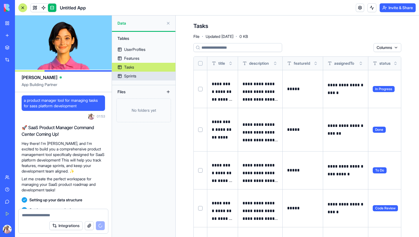
click at [133, 74] on div "Sprints" at bounding box center [130, 76] width 12 height 6
click at [131, 76] on div "Sprints" at bounding box center [130, 76] width 12 height 6
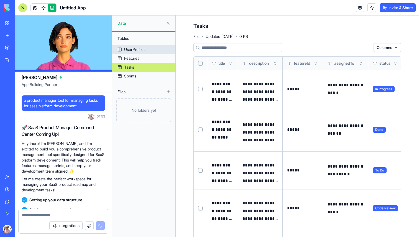
click at [135, 50] on div "UserProfiles" at bounding box center [134, 50] width 21 height 6
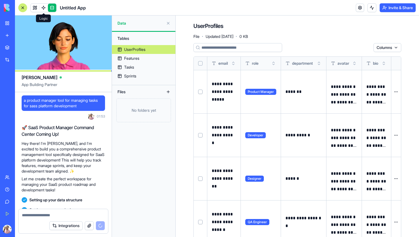
click at [46, 8] on link at bounding box center [43, 8] width 8 height 8
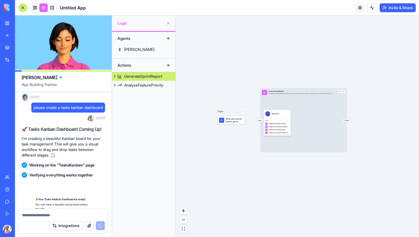
scroll to position [704, 0]
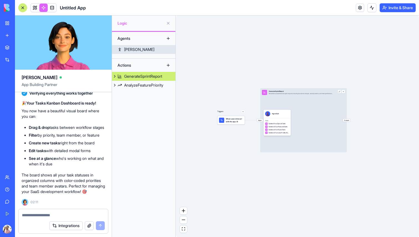
click at [153, 48] on link "Ron" at bounding box center [143, 49] width 63 height 9
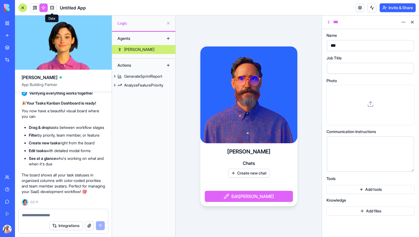
click at [56, 8] on link at bounding box center [52, 8] width 8 height 8
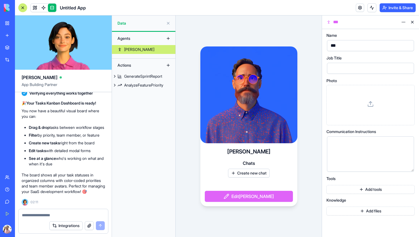
click at [56, 8] on link at bounding box center [52, 8] width 8 height 8
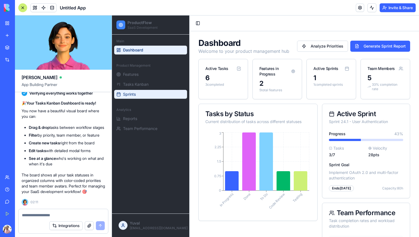
click at [141, 91] on button "Sprints" at bounding box center [150, 94] width 73 height 9
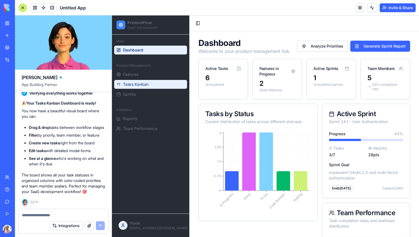
click at [137, 83] on span "Tasks Kanban" at bounding box center [135, 85] width 25 height 6
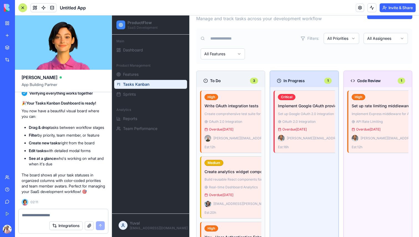
scroll to position [52, 0]
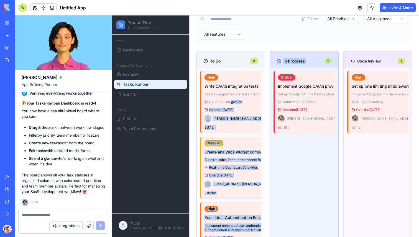
drag, startPoint x: 231, startPoint y: 105, endPoint x: 290, endPoint y: 153, distance: 76.4
click at [290, 152] on div "Critical Development Implement Google OAuth provider Set up Google OAuth 2.0 in…" at bounding box center [303, 165] width 61 height 189
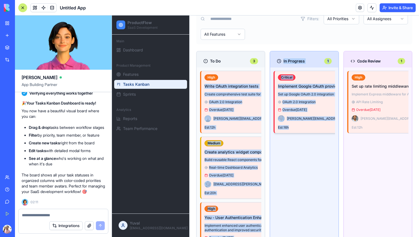
drag, startPoint x: 228, startPoint y: 77, endPoint x: 290, endPoint y: 137, distance: 86.2
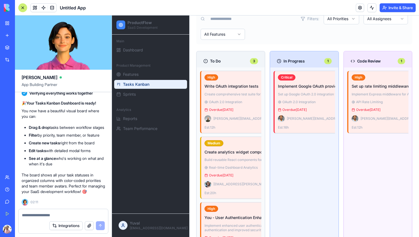
click at [316, 175] on div "Critical Development Implement Google OAuth provider Set up Google OAuth 2.0 in…" at bounding box center [303, 165] width 61 height 189
drag, startPoint x: 327, startPoint y: 92, endPoint x: 269, endPoint y: 113, distance: 61.5
click at [330, 161] on div "Critical Development Implement Google OAuth provider Set up Google OAuth 2.0 in…" at bounding box center [303, 165] width 61 height 189
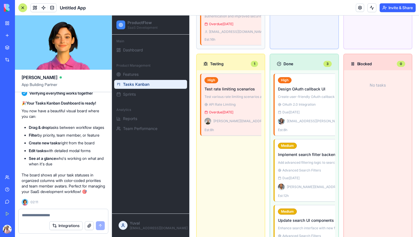
scroll to position [349, 0]
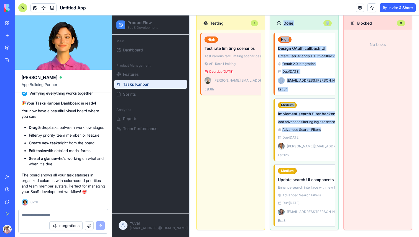
drag, startPoint x: 314, startPoint y: 125, endPoint x: 235, endPoint y: 130, distance: 79.4
click at [234, 130] on div "To Do 3 High Testing Write OAuth integration tests Create comprehensive test su…" at bounding box center [304, 13] width 216 height 434
click at [235, 130] on div "High Testing Test rate limiting scenarios Test various rate limiting scenarios …" at bounding box center [230, 130] width 61 height 194
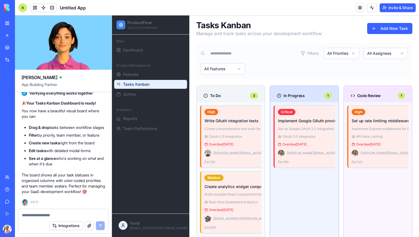
scroll to position [0, 0]
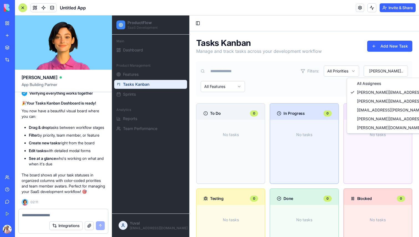
click at [393, 71] on html "ProductFlow SaaS Development Main Dashboard Product Management Features Tasks K…" at bounding box center [265, 146] width 307 height 261
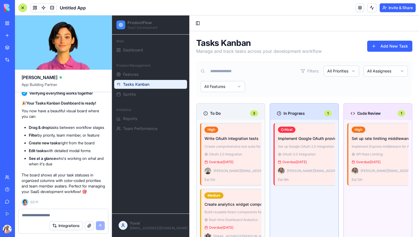
click at [23, 8] on div at bounding box center [22, 7] width 9 height 9
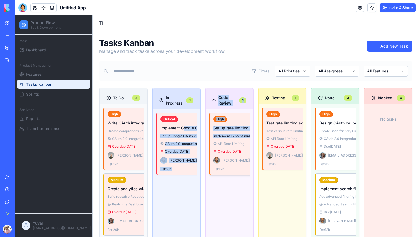
drag, startPoint x: 182, startPoint y: 130, endPoint x: 231, endPoint y: 151, distance: 53.3
click at [231, 151] on div "To Do 3 High Testing Write OAuth integration tests Create comprehensive test su…" at bounding box center [255, 197] width 313 height 218
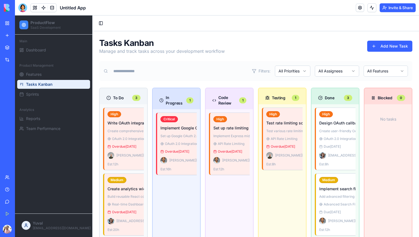
click at [218, 70] on input at bounding box center [178, 71] width 137 height 11
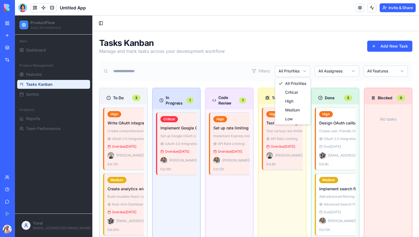
click at [296, 76] on html "ProductFlow SaaS Development Main Dashboard Product Management Features Tasks K…" at bounding box center [217, 164] width 404 height 297
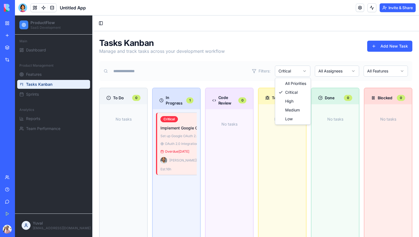
click at [294, 70] on html "ProductFlow SaaS Development Main Dashboard Product Management Features Tasks K…" at bounding box center [217, 138] width 404 height 245
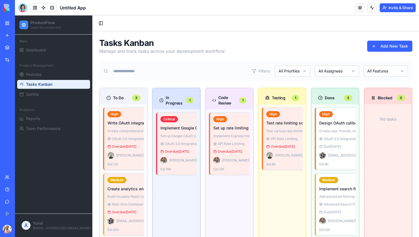
click at [328, 72] on html "ProductFlow SaaS Development Main Dashboard Product Management Features Tasks K…" at bounding box center [217, 164] width 404 height 297
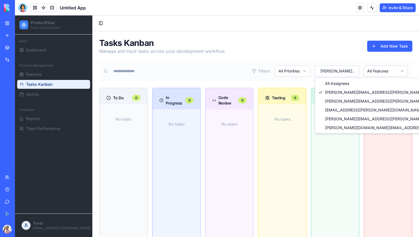
click at [338, 67] on html "ProductFlow SaaS Development Main Dashboard Product Management Features Tasks K…" at bounding box center [217, 138] width 404 height 245
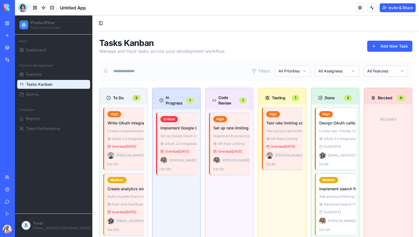
click at [385, 73] on html "ProductFlow SaaS Development Main Dashboard Product Management Features Tasks K…" at bounding box center [217, 164] width 404 height 297
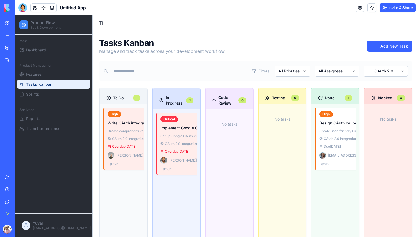
click at [382, 73] on html "ProductFlow SaaS Development Main Dashboard Product Management Features Tasks K…" at bounding box center [217, 138] width 404 height 245
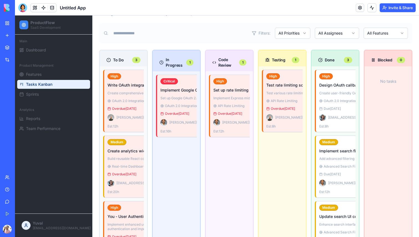
scroll to position [98, 0]
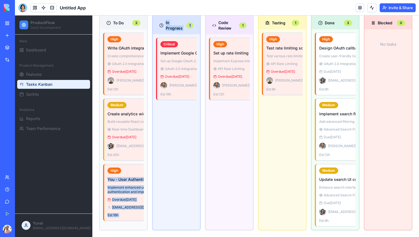
drag, startPoint x: 128, startPoint y: 167, endPoint x: 164, endPoint y: 170, distance: 36.4
click at [165, 170] on div "To Do 3 High Testing Write OAuth integration tests Create comprehensive test su…" at bounding box center [255, 122] width 313 height 218
click at [53, 118] on button "Reports" at bounding box center [53, 118] width 73 height 9
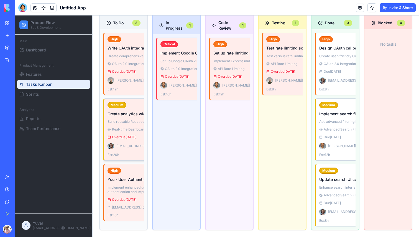
click at [132, 120] on p "Build reusable React components for dashboard analytics" at bounding box center [166, 122] width 119 height 4
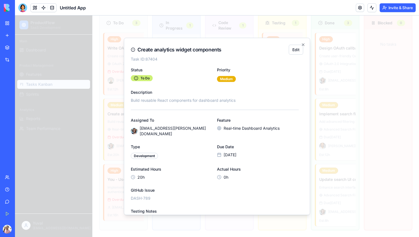
drag, startPoint x: 223, startPoint y: 141, endPoint x: 257, endPoint y: 199, distance: 67.4
click at [259, 199] on div "Status To Do Priority Medium Description Build reusable React components for da…" at bounding box center [215, 161] width 168 height 190
click at [257, 199] on div "Status To Do Priority Medium Description Build reusable React components for da…" at bounding box center [215, 161] width 168 height 190
click at [294, 50] on button "Edit" at bounding box center [296, 50] width 14 height 10
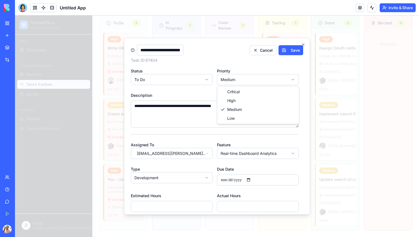
click at [233, 78] on body "ProductFlow SaaS Development Main Dashboard Product Management Features Tasks K…" at bounding box center [217, 88] width 404 height 297
click at [293, 50] on button "Save" at bounding box center [290, 50] width 25 height 10
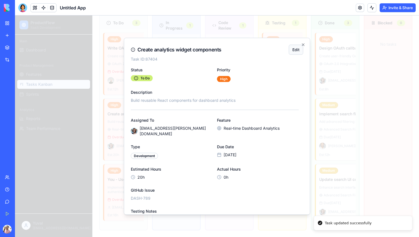
click at [296, 52] on button "Edit" at bounding box center [296, 50] width 14 height 10
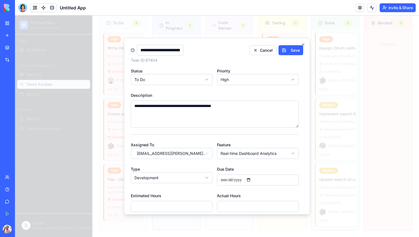
click at [248, 185] on input "**********" at bounding box center [258, 179] width 82 height 11
click at [248, 180] on input "**********" at bounding box center [258, 179] width 82 height 11
click at [254, 180] on input "**********" at bounding box center [258, 179] width 82 height 11
type input "**********"
click at [293, 53] on button "Save" at bounding box center [290, 50] width 25 height 10
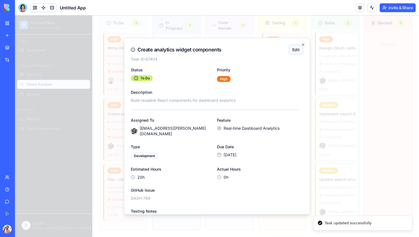
click at [295, 52] on button "Edit" at bounding box center [296, 50] width 14 height 10
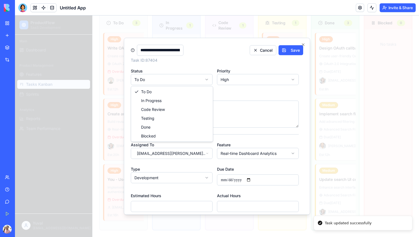
click at [156, 81] on body "ProductFlow SaaS Development Main Dashboard Product Management Features Tasks K…" at bounding box center [217, 88] width 404 height 297
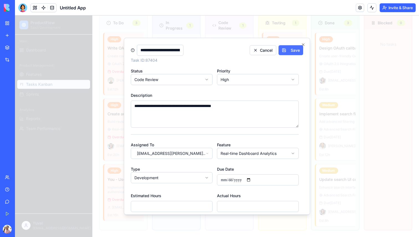
click at [281, 51] on button "Save" at bounding box center [290, 50] width 25 height 10
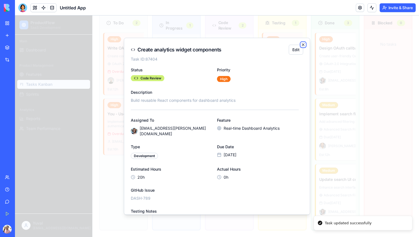
click at [303, 43] on icon "button" at bounding box center [303, 44] width 4 height 4
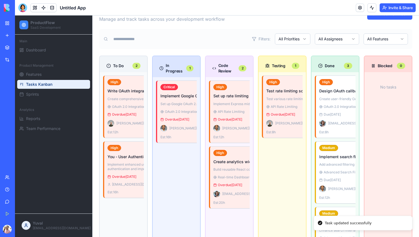
scroll to position [0, 0]
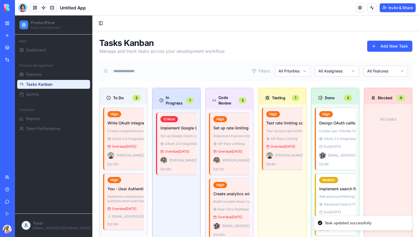
click at [136, 67] on input at bounding box center [178, 71] width 137 height 11
click at [99, 24] on button "Toggle Sidebar" at bounding box center [101, 23] width 8 height 8
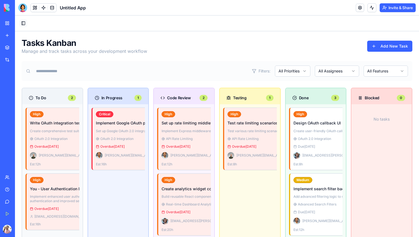
click at [24, 22] on button "Toggle Sidebar" at bounding box center [23, 23] width 8 height 8
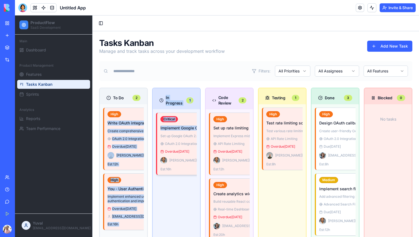
drag, startPoint x: 122, startPoint y: 119, endPoint x: 182, endPoint y: 135, distance: 62.2
click at [182, 135] on div "To Do 2 High Testing Write OAuth integration tests Create comprehensive test su…" at bounding box center [255, 197] width 313 height 218
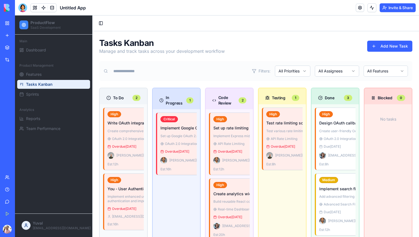
click at [116, 70] on input at bounding box center [178, 71] width 137 height 11
click at [21, 4] on div at bounding box center [22, 7] width 9 height 9
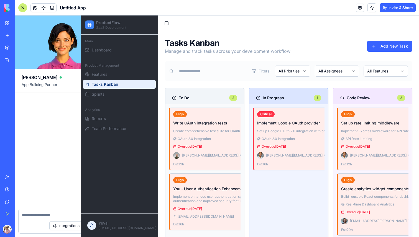
scroll to position [704, 0]
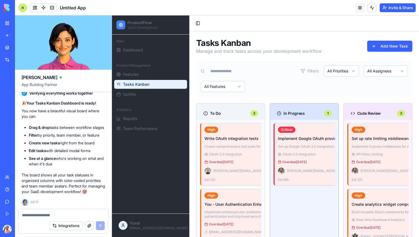
click at [47, 213] on textarea at bounding box center [63, 216] width 83 height 6
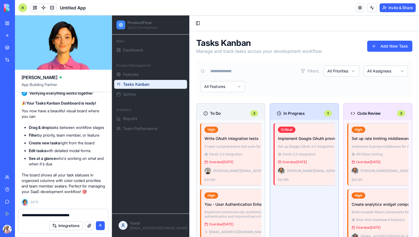
type textarea "**********"
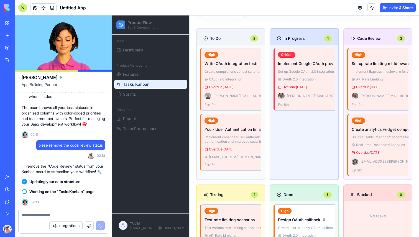
scroll to position [777, 0]
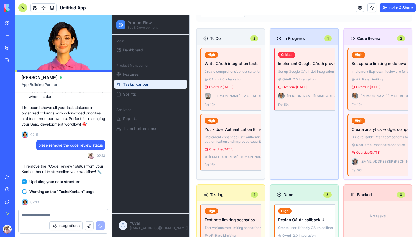
click at [75, 7] on span "Untitled App" at bounding box center [73, 7] width 26 height 7
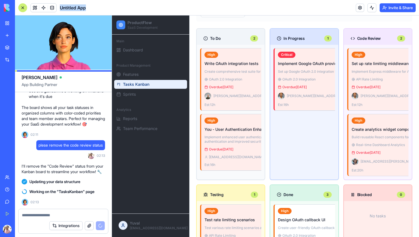
click at [75, 7] on span "Untitled App" at bounding box center [73, 7] width 26 height 7
click at [81, 8] on span "Untitled App" at bounding box center [73, 7] width 26 height 7
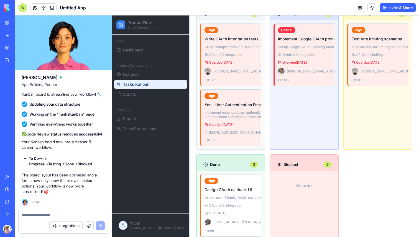
scroll to position [103, 0]
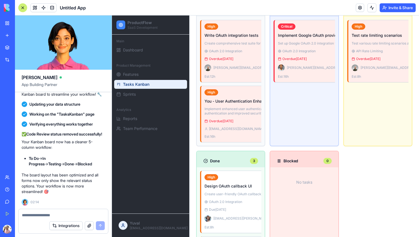
click at [55, 213] on textarea at bounding box center [63, 216] width 83 height 6
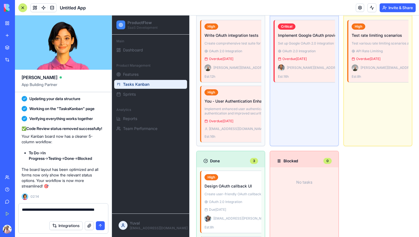
type textarea "**********"
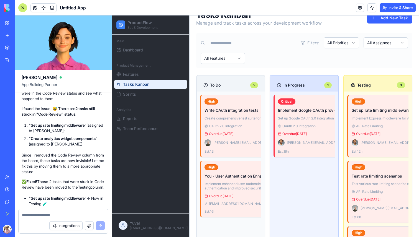
scroll to position [967, 0]
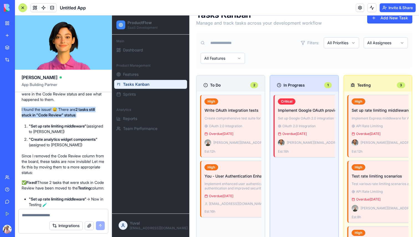
drag, startPoint x: 21, startPoint y: 153, endPoint x: 102, endPoint y: 163, distance: 82.0
click at [102, 163] on div "I found the issue! 😅 There are 2 tasks still stuck in "Code Review" status : "S…" at bounding box center [63, 141] width 83 height 69
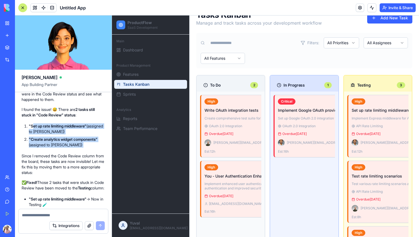
drag, startPoint x: 32, startPoint y: 169, endPoint x: 111, endPoint y: 193, distance: 82.5
click at [93, 176] on div "I found the issue! 😅 There are 2 tasks still stuck in "Code Review" status : "S…" at bounding box center [63, 141] width 83 height 69
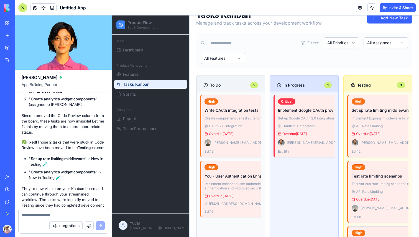
scroll to position [1009, 0]
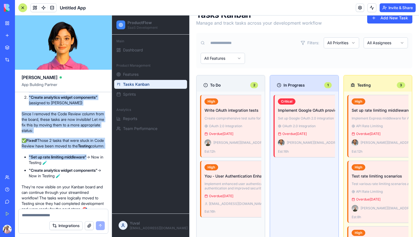
drag, startPoint x: 32, startPoint y: 136, endPoint x: 90, endPoint y: 208, distance: 92.6
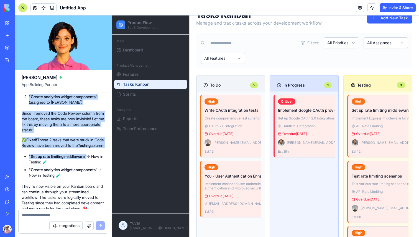
click at [90, 165] on li ""Set up rate limiting middleware" → Now in Testing 🧪" at bounding box center [67, 159] width 76 height 11
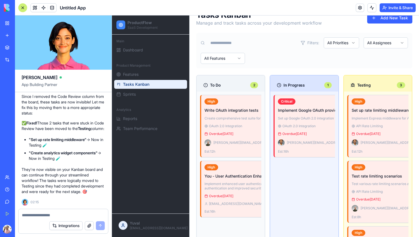
scroll to position [1081, 0]
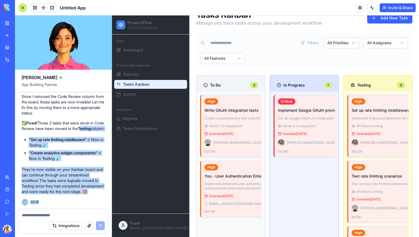
drag, startPoint x: 23, startPoint y: 121, endPoint x: 101, endPoint y: 215, distance: 122.3
click at [101, 215] on div "Ella App Building Partner a product manager tool for managing tasks for sass pl…" at bounding box center [63, 127] width 97 height 222
click at [88, 186] on p "They're now visible on your Kanban board and can continue through your streamli…" at bounding box center [63, 181] width 83 height 28
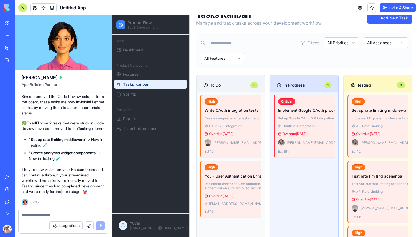
click at [88, 186] on p "They're now visible on your Kanban board and can continue through your streamli…" at bounding box center [63, 181] width 83 height 28
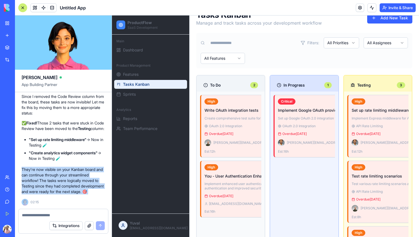
click at [88, 186] on p "They're now visible on your Kanban board and can continue through your streamli…" at bounding box center [63, 181] width 83 height 28
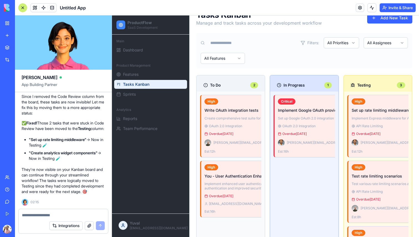
click at [74, 211] on div at bounding box center [63, 213] width 89 height 9
click at [74, 217] on textarea at bounding box center [63, 216] width 83 height 6
type textarea "**********"
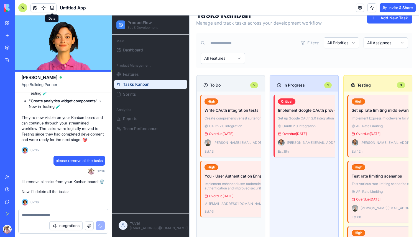
scroll to position [1260, 0]
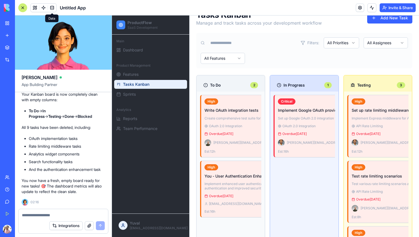
click at [55, 7] on span at bounding box center [52, 8] width 16 height 16
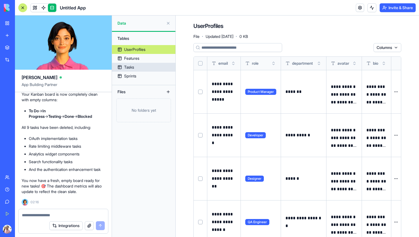
click at [141, 67] on link "Tasks" at bounding box center [143, 67] width 63 height 9
click at [130, 69] on div "Tasks" at bounding box center [129, 68] width 10 height 6
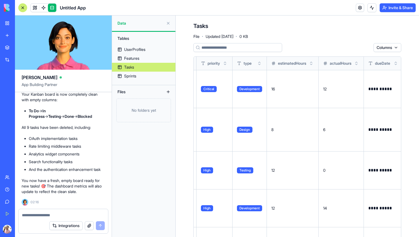
scroll to position [0, 210]
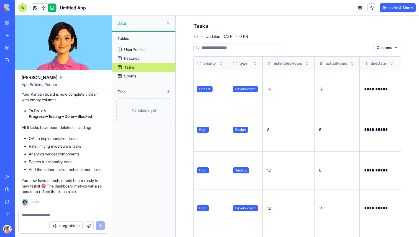
click at [255, 65] on button "Toggle sort" at bounding box center [255, 64] width 6 height 6
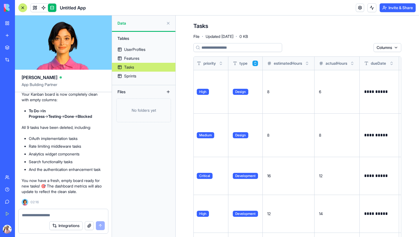
click at [256, 64] on button "Toggle sort" at bounding box center [255, 64] width 6 height 6
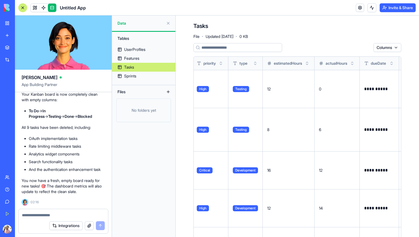
click at [248, 92] on span "Testing" at bounding box center [241, 89] width 16 height 6
click at [0, 0] on button at bounding box center [0, 0] width 0 height 0
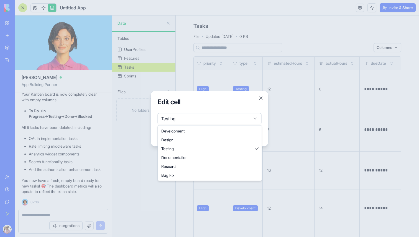
click at [247, 120] on body "BETA My Workspace New app Marketplace Integrations Recent Untitled App AI Logo …" at bounding box center [209, 118] width 419 height 237
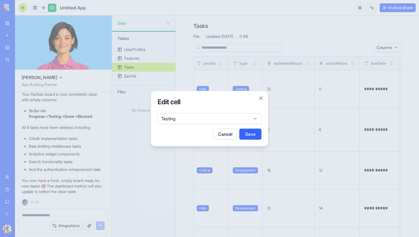
click at [259, 99] on body "BETA My Workspace New app Marketplace Integrations Recent Untitled App AI Logo …" at bounding box center [209, 118] width 419 height 237
click at [260, 98] on button "Close" at bounding box center [261, 99] width 6 height 6
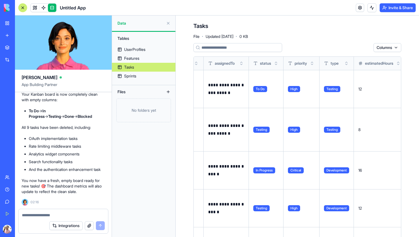
scroll to position [0, 120]
click at [0, 0] on button at bounding box center [0, 0] width 0 height 0
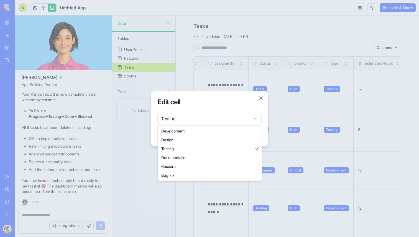
click at [257, 115] on body "BETA My Workspace New app Marketplace Integrations Recent Untitled App AI Logo …" at bounding box center [209, 118] width 419 height 237
click at [259, 97] on body "BETA My Workspace New app Marketplace Integrations Recent Untitled App AI Logo …" at bounding box center [209, 118] width 419 height 237
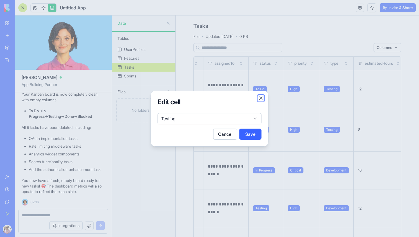
click at [259, 97] on button "Close" at bounding box center [261, 99] width 6 height 6
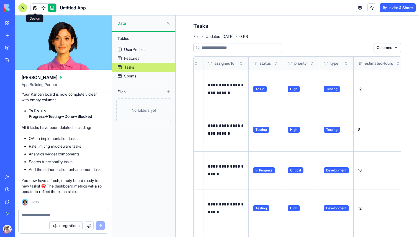
click at [36, 9] on link at bounding box center [35, 8] width 8 height 8
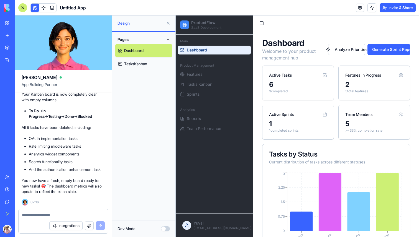
click at [147, 66] on link "TasksKanban" at bounding box center [143, 63] width 57 height 13
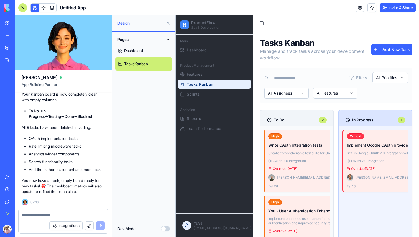
click at [144, 53] on link "Dashboard" at bounding box center [143, 50] width 57 height 13
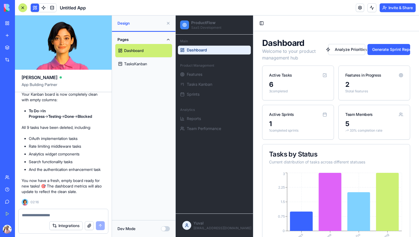
click at [146, 67] on link "TasksKanban" at bounding box center [143, 63] width 57 height 13
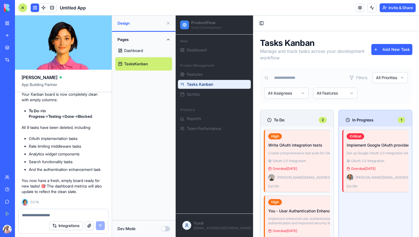
click at [261, 22] on button "Toggle Sidebar" at bounding box center [261, 23] width 8 height 8
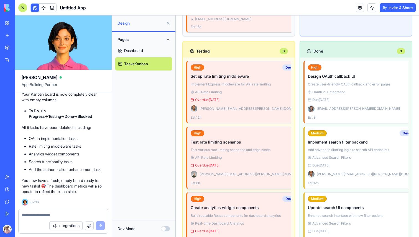
scroll to position [293, 0]
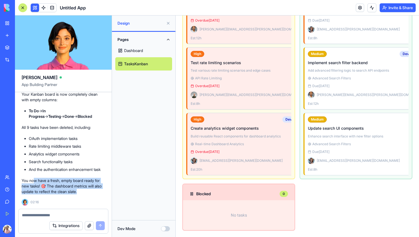
drag, startPoint x: 35, startPoint y: 178, endPoint x: 105, endPoint y: 197, distance: 73.1
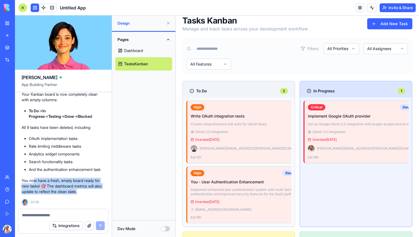
scroll to position [0, 0]
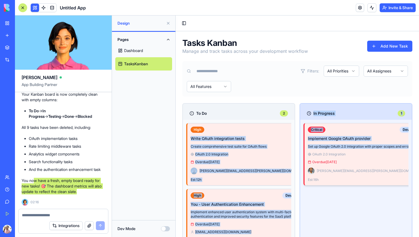
drag, startPoint x: 268, startPoint y: 130, endPoint x: 313, endPoint y: 158, distance: 52.7
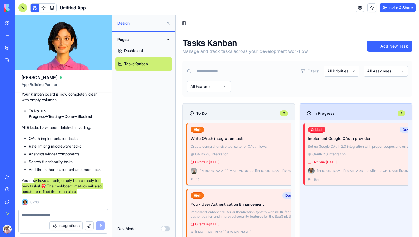
click at [339, 194] on div "Critical Development Implement Google OAuth provider Set up Google OAuth 2.0 in…" at bounding box center [355, 184] width 105 height 123
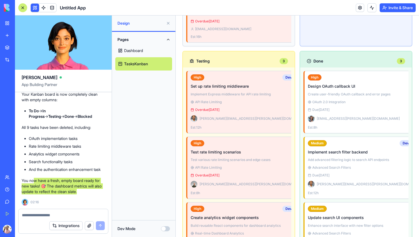
scroll to position [293, 0]
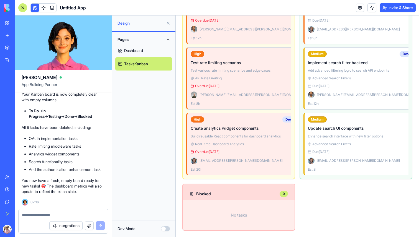
click at [73, 215] on textarea at bounding box center [63, 216] width 83 height 6
type textarea "***"
click at [166, 229] on button "Dev Mode" at bounding box center [165, 228] width 9 height 5
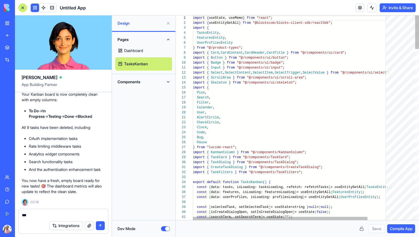
scroll to position [50, 0]
click at [166, 229] on button "Dev Mode" at bounding box center [165, 228] width 9 height 5
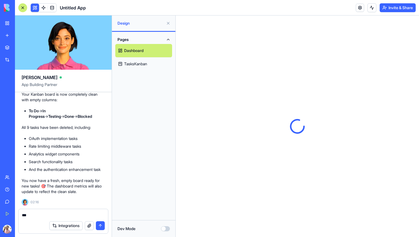
click at [166, 229] on button "Dev Mode" at bounding box center [165, 228] width 9 height 5
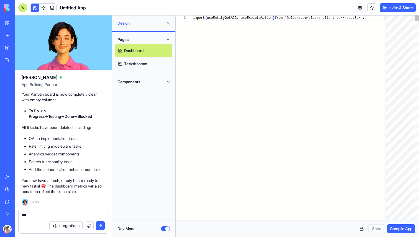
scroll to position [50, 0]
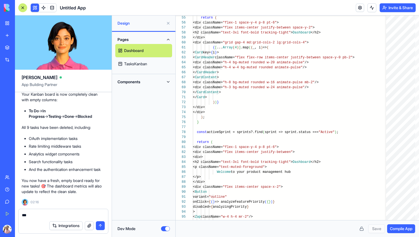
click at [165, 81] on button "Components" at bounding box center [143, 82] width 57 height 9
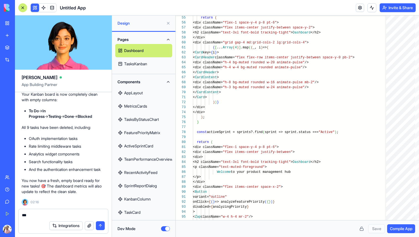
click at [141, 93] on link "AppLayout" at bounding box center [143, 92] width 57 height 13
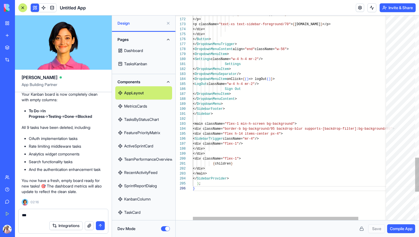
scroll to position [25, 2]
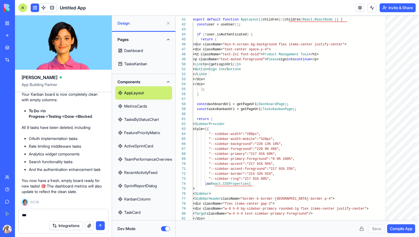
click at [139, 107] on link "MetricsCards" at bounding box center [143, 106] width 57 height 13
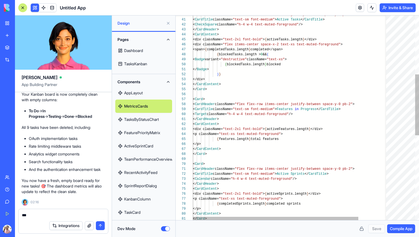
click at [144, 117] on link "TasksByStatusChart" at bounding box center [143, 119] width 57 height 13
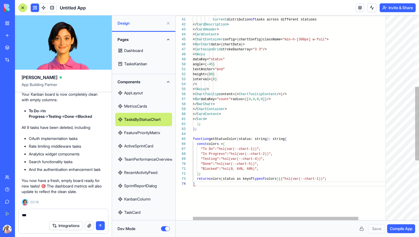
click at [147, 131] on link "FeaturePriorityMatrix" at bounding box center [143, 132] width 57 height 13
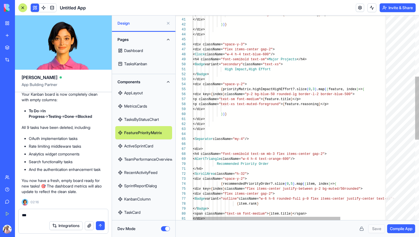
click at [145, 148] on link "ActiveSprintCard" at bounding box center [143, 146] width 57 height 13
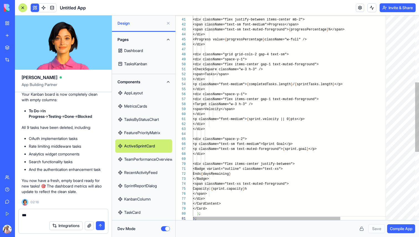
scroll to position [0, 4]
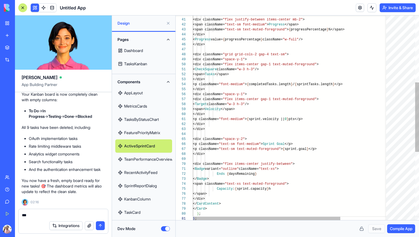
click at [145, 168] on link "RecentActivityFeed" at bounding box center [143, 172] width 57 height 13
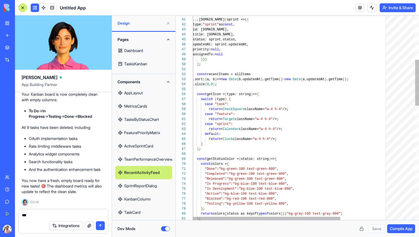
click at [146, 186] on link "SprintReportDialog" at bounding box center [143, 185] width 57 height 13
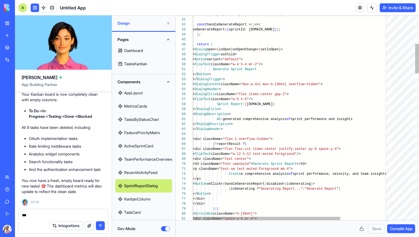
scroll to position [42, 0]
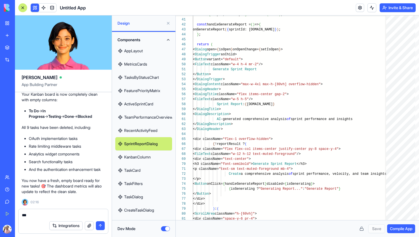
click at [141, 156] on link "KanbanColumn" at bounding box center [143, 157] width 57 height 13
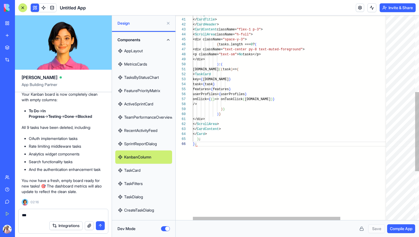
click at [144, 177] on link "TaskFilters" at bounding box center [143, 183] width 57 height 13
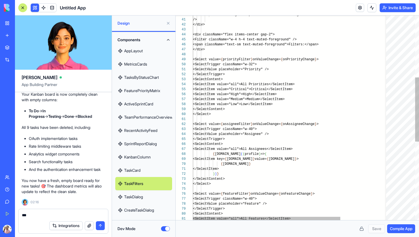
scroll to position [0, 4]
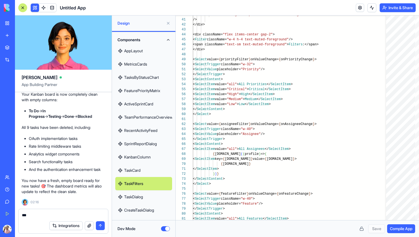
click at [148, 202] on link "TaskDialog" at bounding box center [143, 196] width 57 height 13
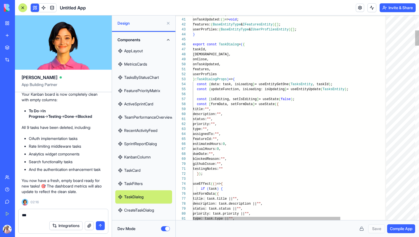
click at [149, 210] on link "CreateTaskDialog" at bounding box center [143, 210] width 57 height 13
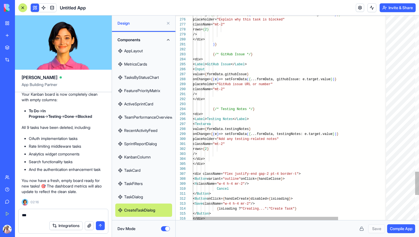
scroll to position [45, 4]
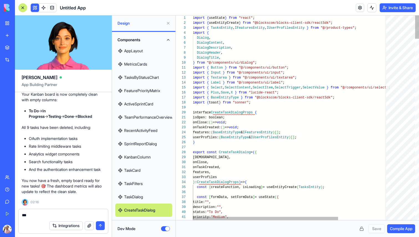
type textarea "**********"
click at [408, 16] on div at bounding box center [400, 27] width 29 height 23
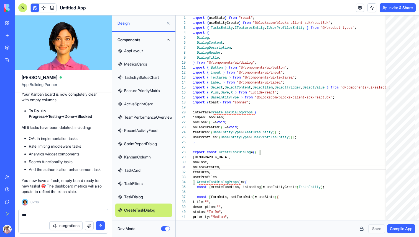
click at [168, 24] on button at bounding box center [168, 23] width 9 height 9
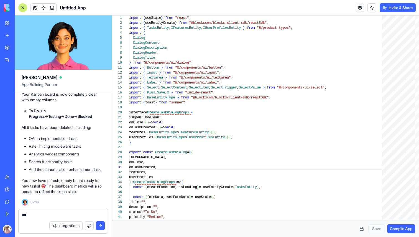
click at [6, 24] on link "My Workspace" at bounding box center [13, 23] width 22 height 11
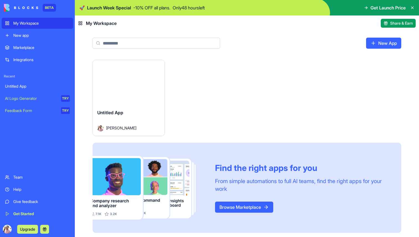
click at [266, 88] on div "Launch Untitled App Yuval Balas Find the right apps for you From simple automat…" at bounding box center [246, 146] width 308 height 173
click at [32, 49] on div "Marketplace" at bounding box center [41, 48] width 56 height 6
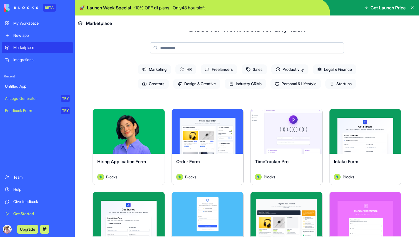
scroll to position [36, 0]
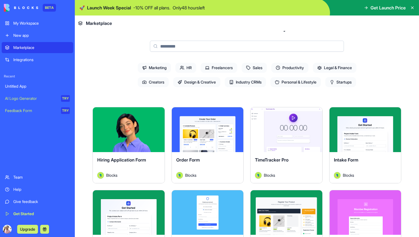
click at [200, 126] on button "Explore" at bounding box center [208, 129] width 42 height 11
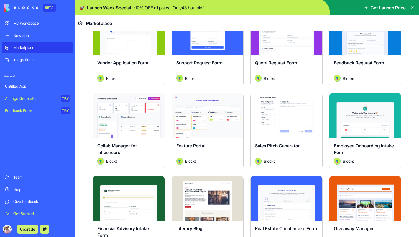
scroll to position [388, 0]
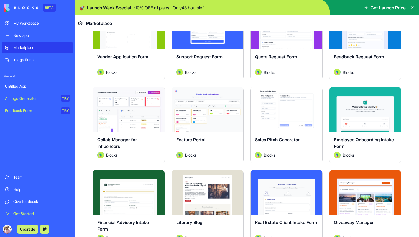
click at [202, 142] on span "Feature Portal" at bounding box center [190, 140] width 29 height 6
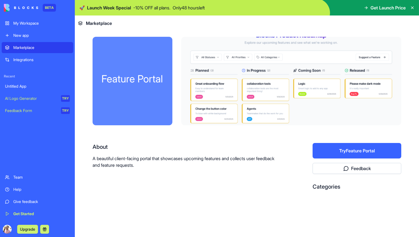
click at [291, 64] on div at bounding box center [291, 81] width 220 height 89
click at [342, 154] on button "Try Feature Portal" at bounding box center [356, 151] width 89 height 16
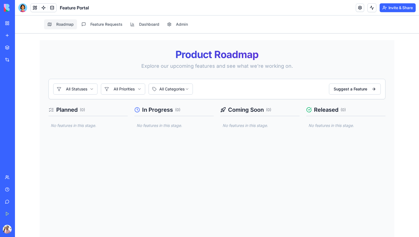
click at [176, 90] on html "Roadmap Feature Requests Dashboard Admin Product Roadmap Explore our upcoming f…" at bounding box center [217, 139] width 404 height 246
click at [175, 92] on html "Roadmap Feature Requests Dashboard Admin Product Roadmap Explore our upcoming f…" at bounding box center [217, 139] width 404 height 246
click at [139, 90] on html "Roadmap Feature Requests Dashboard Admin Product Roadmap Explore our upcoming f…" at bounding box center [217, 139] width 404 height 246
click at [131, 90] on html "Roadmap Feature Requests Dashboard Admin Product Roadmap Explore our upcoming f…" at bounding box center [217, 139] width 404 height 246
click at [106, 24] on button "Feature Requests" at bounding box center [102, 24] width 48 height 10
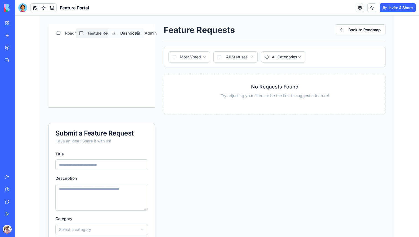
click at [128, 35] on button "Dashboard" at bounding box center [126, 33] width 36 height 10
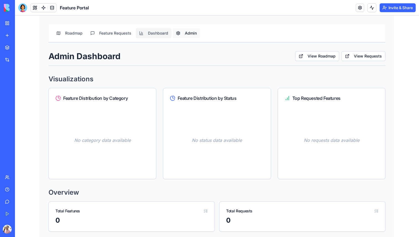
click at [184, 34] on button "Admin" at bounding box center [185, 33] width 27 height 10
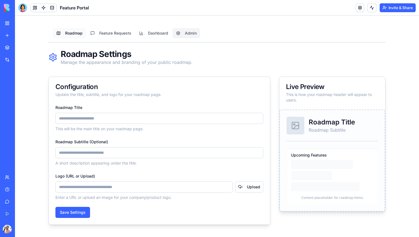
click at [75, 36] on button "Roadmap" at bounding box center [69, 33] width 33 height 10
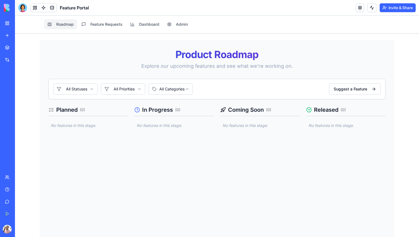
click at [24, 7] on div at bounding box center [22, 7] width 9 height 9
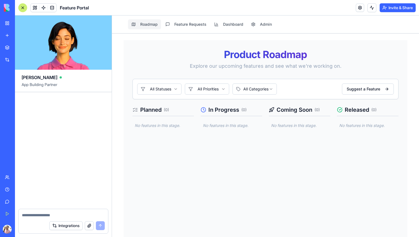
click at [22, 7] on div at bounding box center [22, 7] width 9 height 9
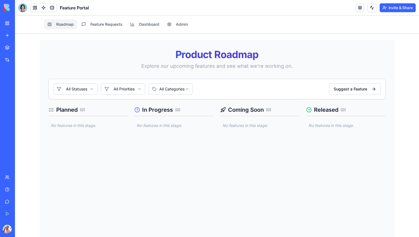
click at [20, 7] on div at bounding box center [22, 7] width 9 height 9
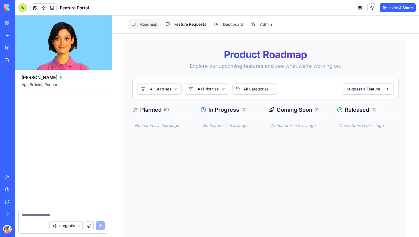
click at [185, 27] on button "Feature Requests" at bounding box center [186, 24] width 48 height 10
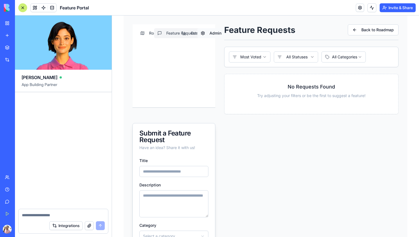
click at [211, 37] on button "Admin" at bounding box center [210, 33] width 27 height 10
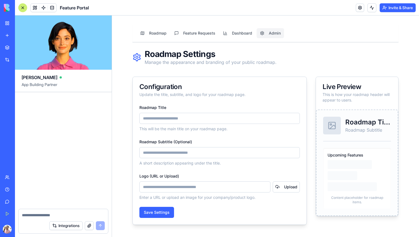
click at [205, 117] on input "Roadmap Title" at bounding box center [219, 118] width 160 height 11
click at [67, 214] on textarea at bounding box center [63, 216] width 83 height 6
click at [22, 6] on div at bounding box center [22, 7] width 9 height 9
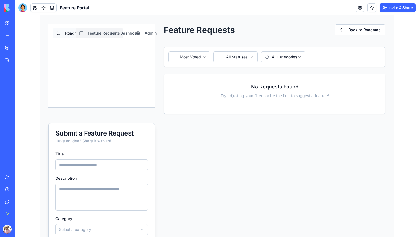
click at [65, 33] on button "Roadmap" at bounding box center [69, 33] width 33 height 10
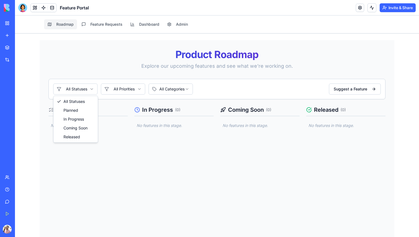
click at [83, 91] on html "Roadmap Feature Requests Dashboard Admin Product Roadmap Explore our upcoming f…" at bounding box center [217, 139] width 404 height 246
click at [335, 89] on button "Suggest a Feature" at bounding box center [355, 89] width 52 height 11
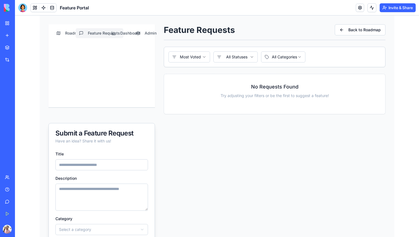
click at [105, 163] on input "Title" at bounding box center [101, 164] width 92 height 11
type input "***"
click at [82, 196] on textarea "Description" at bounding box center [101, 197] width 92 height 27
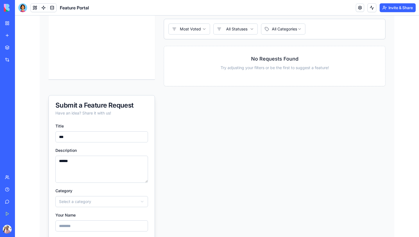
scroll to position [42, 0]
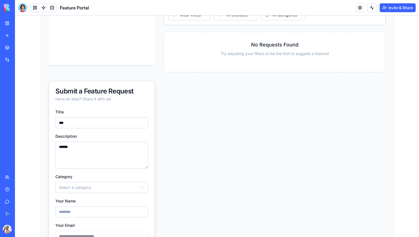
type textarea "******"
click at [74, 190] on html "**********" at bounding box center [217, 126] width 404 height 307
click at [83, 207] on input "Your Name" at bounding box center [101, 212] width 92 height 11
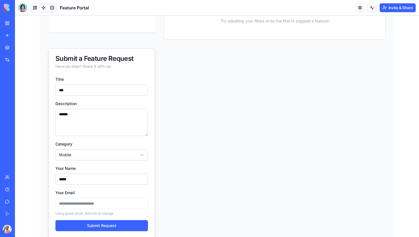
scroll to position [85, 0]
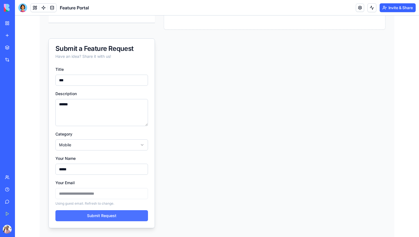
type input "*****"
click at [81, 213] on button "Submit Request" at bounding box center [101, 215] width 92 height 11
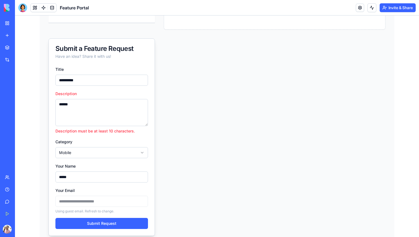
type input "**********"
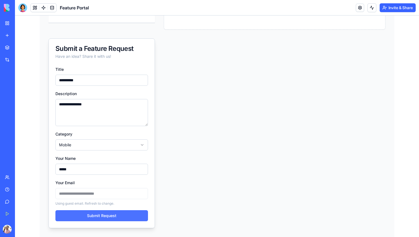
type textarea "**********"
click at [107, 215] on button "Submit Request" at bounding box center [101, 215] width 92 height 11
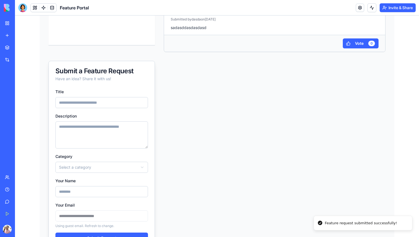
scroll to position [0, 0]
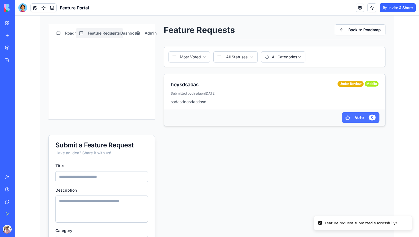
click at [362, 120] on span "Vote" at bounding box center [358, 118] width 9 height 6
click at [65, 30] on button "Roadmap" at bounding box center [69, 33] width 33 height 10
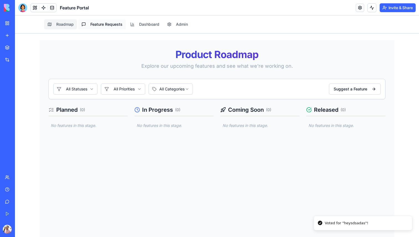
click at [106, 27] on button "Feature Requests" at bounding box center [102, 24] width 48 height 10
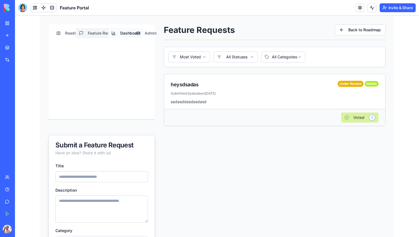
click at [132, 34] on button "Dashboard" at bounding box center [126, 33] width 36 height 10
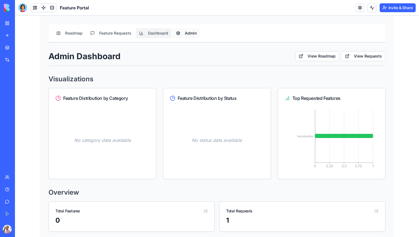
click at [179, 32] on button "Admin" at bounding box center [185, 33] width 27 height 10
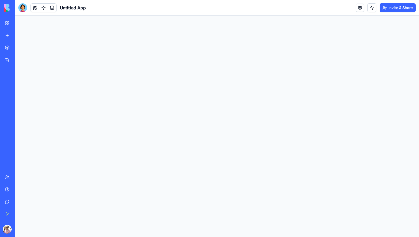
click at [12, 48] on link "Marketplace" at bounding box center [13, 47] width 22 height 11
click at [12, 47] on link "Marketplace" at bounding box center [13, 47] width 22 height 11
click at [20, 46] on div "Marketplace" at bounding box center [16, 48] width 7 height 6
click at [24, 54] on link "Integrations" at bounding box center [13, 59] width 22 height 11
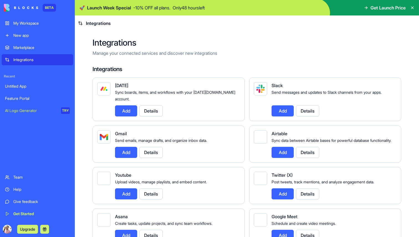
click at [46, 49] on div "Marketplace" at bounding box center [41, 48] width 56 height 6
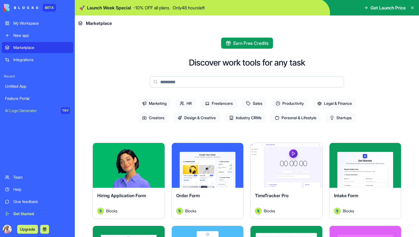
click at [35, 56] on link "Integrations" at bounding box center [37, 59] width 71 height 11
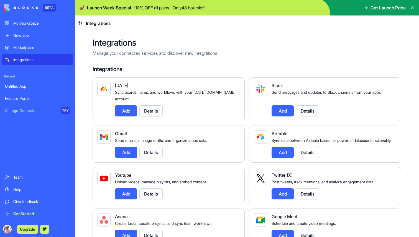
click at [121, 109] on button "Add" at bounding box center [126, 110] width 22 height 11
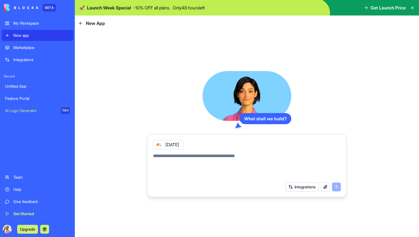
click at [308, 187] on button "Integrations" at bounding box center [301, 187] width 33 height 9
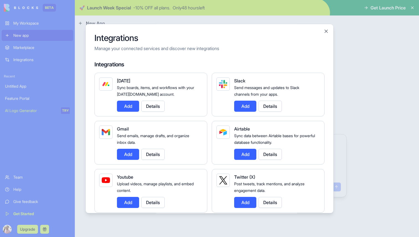
click at [243, 105] on button "Add" at bounding box center [245, 106] width 22 height 11
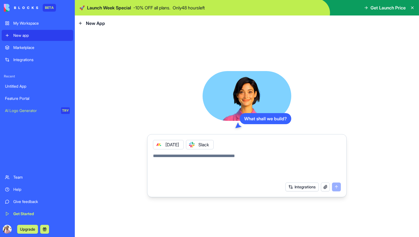
click at [294, 187] on button "Integrations" at bounding box center [301, 187] width 33 height 9
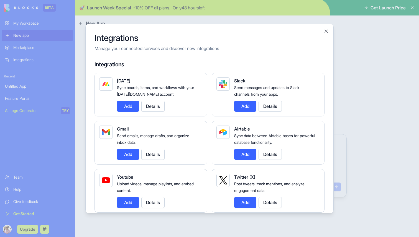
click at [252, 154] on button "Add" at bounding box center [245, 154] width 22 height 11
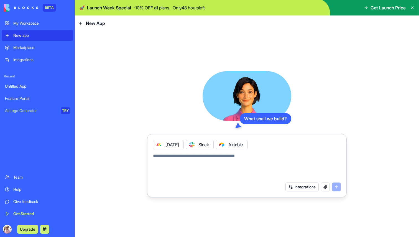
click at [310, 189] on button "Integrations" at bounding box center [301, 187] width 33 height 9
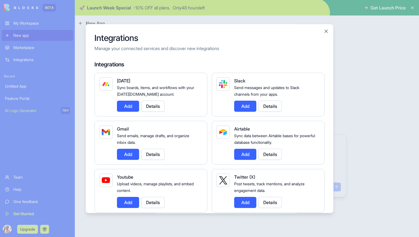
click at [326, 28] on div "Integrations Manage your connected services and discover new integrations Integ…" at bounding box center [209, 119] width 248 height 190
click at [326, 30] on button "Close" at bounding box center [326, 32] width 6 height 6
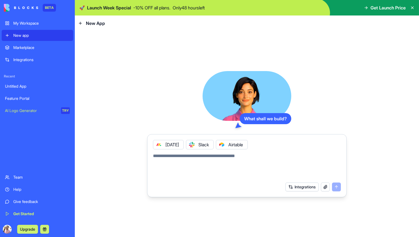
click at [224, 145] on icon at bounding box center [221, 145] width 4 height 4
click at [193, 145] on icon at bounding box center [191, 145] width 4 height 4
click at [158, 146] on icon at bounding box center [158, 145] width 4 height 4
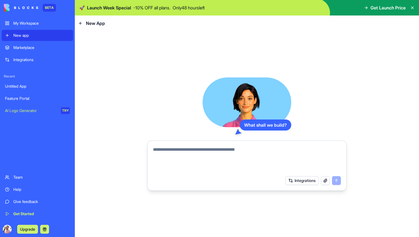
click at [308, 181] on button "Integrations" at bounding box center [301, 180] width 33 height 9
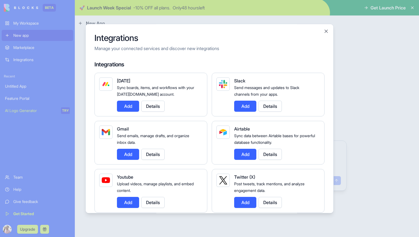
click at [129, 106] on button "Add" at bounding box center [128, 106] width 22 height 11
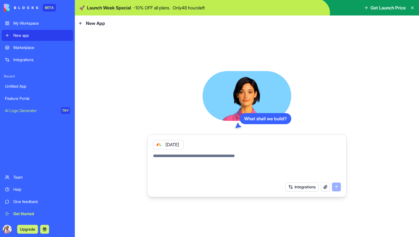
click at [160, 146] on icon at bounding box center [159, 145] width 2 height 2
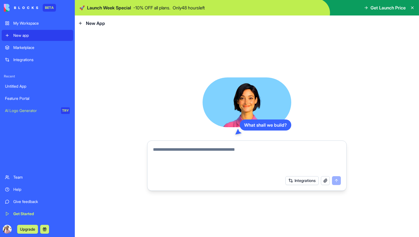
click at [311, 181] on button "Integrations" at bounding box center [301, 180] width 33 height 9
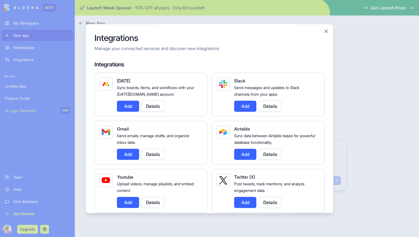
click at [124, 153] on button "Add" at bounding box center [128, 154] width 22 height 11
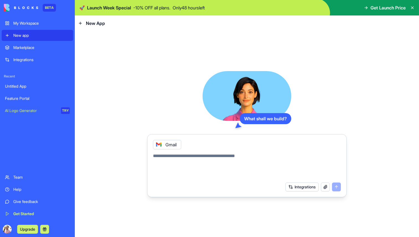
click at [192, 156] on textarea at bounding box center [247, 166] width 188 height 27
type textarea "**********"
click at [335, 187] on button "submit" at bounding box center [336, 187] width 9 height 9
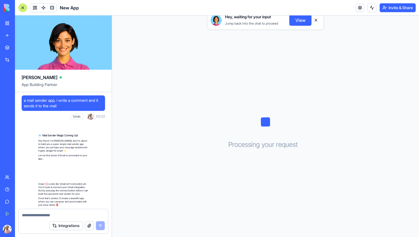
scroll to position [71, 0]
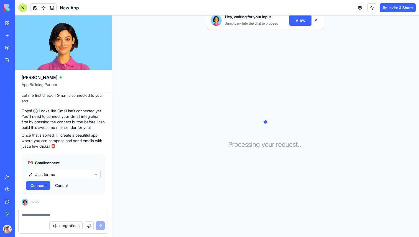
click at [76, 175] on html "BETA My Workspace New app Marketplace Integrations Recent Untitled App Feature …" at bounding box center [209, 118] width 419 height 237
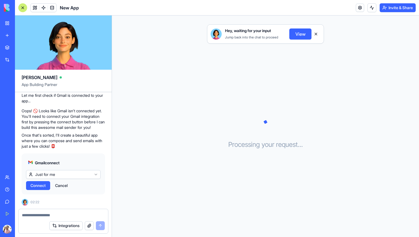
click at [41, 187] on span "Connect" at bounding box center [37, 186] width 15 height 6
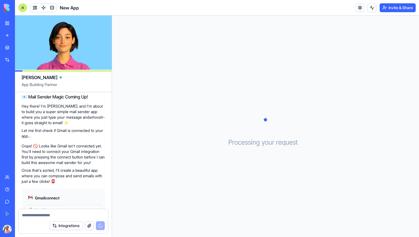
scroll to position [71, 0]
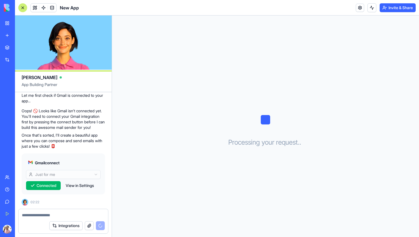
click at [84, 186] on button "View in Settings" at bounding box center [80, 185] width 34 height 9
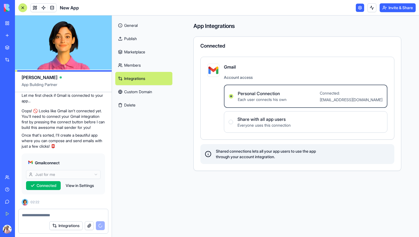
click at [261, 106] on label "Personal Connection Each user connects his own Connected: yuvalbalas10@gmail.com" at bounding box center [305, 96] width 163 height 23
click at [233, 99] on Connection "Personal Connection Each user connects his own Connected: yuvalbalas10@gmail.com" at bounding box center [231, 96] width 4 height 4
click at [143, 96] on link "Custom Domain" at bounding box center [143, 91] width 57 height 13
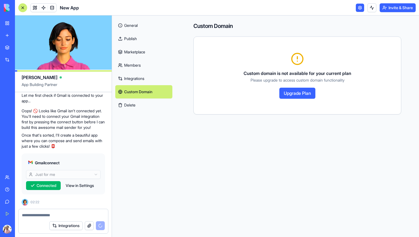
click at [143, 95] on link "Custom Domain" at bounding box center [143, 91] width 57 height 13
click at [152, 62] on link "Members" at bounding box center [143, 65] width 57 height 13
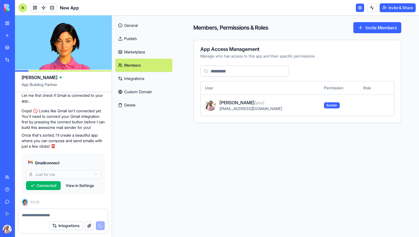
click at [270, 105] on div "Yuval Balas (you)" at bounding box center [267, 102] width 96 height 7
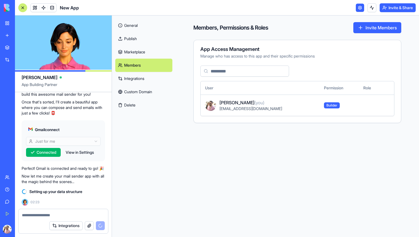
click at [139, 52] on link "Marketplace" at bounding box center [143, 51] width 57 height 13
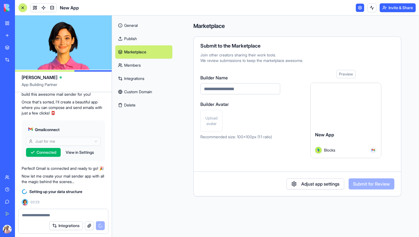
click at [134, 40] on link "Publish" at bounding box center [143, 38] width 57 height 13
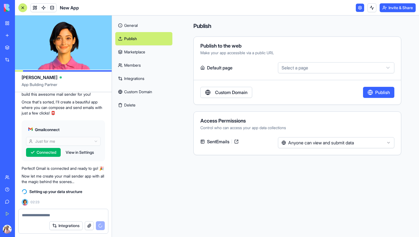
click at [134, 29] on link "General" at bounding box center [143, 25] width 57 height 13
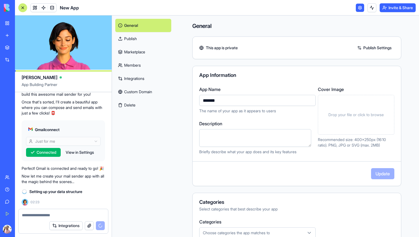
click at [135, 23] on link "General" at bounding box center [143, 25] width 56 height 13
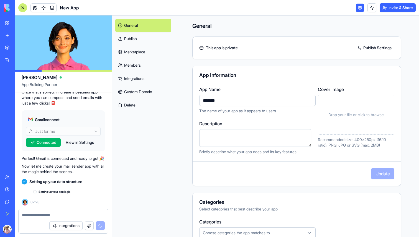
scroll to position [120, 0]
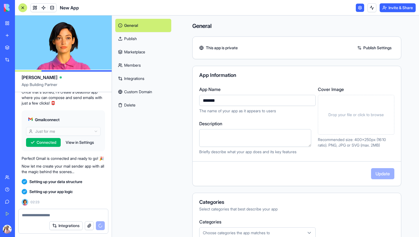
click at [378, 47] on link "Publish Settings" at bounding box center [374, 47] width 40 height 9
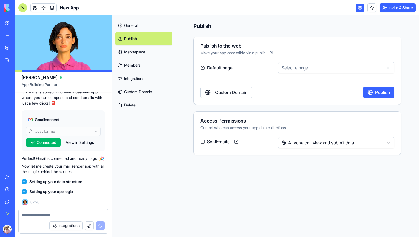
click at [323, 143] on html "BETA My Workspace New app Marketplace Integrations Recent Untitled App Feature …" at bounding box center [209, 118] width 419 height 237
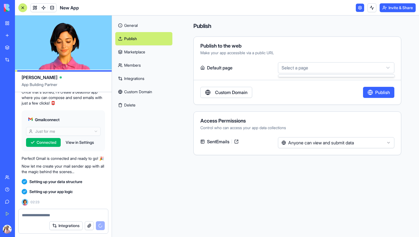
click at [289, 68] on html "BETA My Workspace New app Marketplace Integrations Recent Untitled App Feature …" at bounding box center [209, 118] width 419 height 237
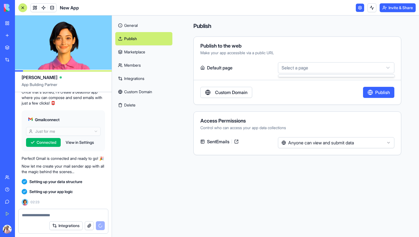
click at [289, 68] on html "BETA My Workspace New app Marketplace Integrations Recent Untitled App Feature …" at bounding box center [209, 118] width 419 height 237
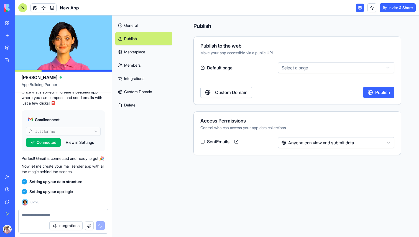
click at [134, 51] on link "Marketplace" at bounding box center [143, 51] width 57 height 13
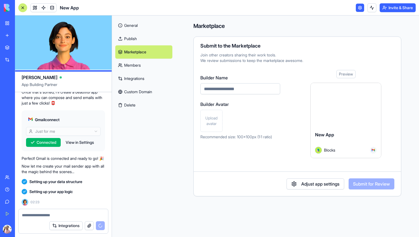
click at [138, 63] on link "Members" at bounding box center [143, 65] width 57 height 13
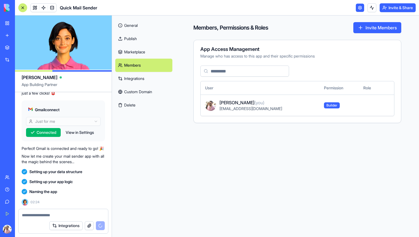
scroll to position [160, 0]
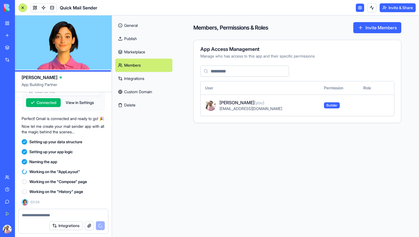
click at [154, 81] on link "Integrations" at bounding box center [143, 78] width 57 height 13
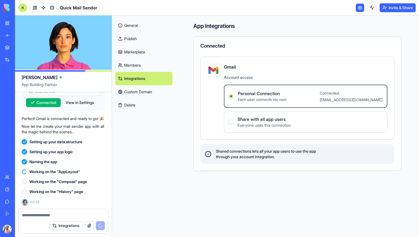
click at [148, 94] on link "Custom Domain" at bounding box center [143, 91] width 57 height 13
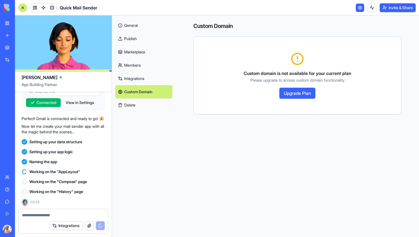
click at [146, 81] on link "Integrations" at bounding box center [143, 78] width 57 height 13
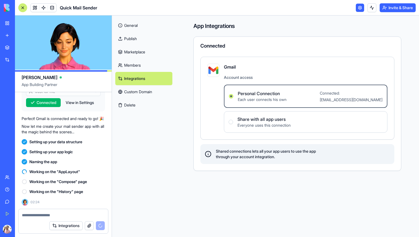
click at [23, 8] on div at bounding box center [22, 7] width 9 height 9
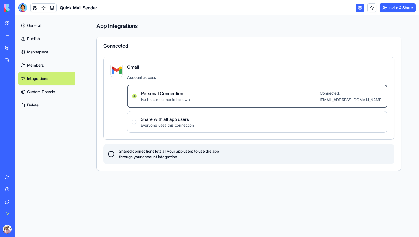
click at [23, 8] on div at bounding box center [22, 7] width 9 height 9
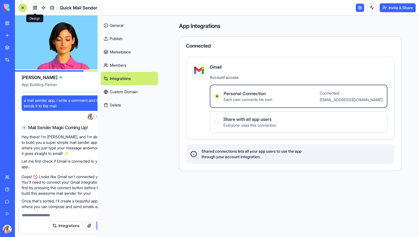
scroll to position [160, 0]
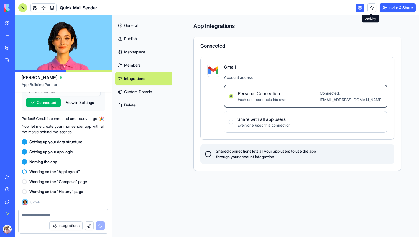
click at [371, 7] on button at bounding box center [371, 7] width 9 height 9
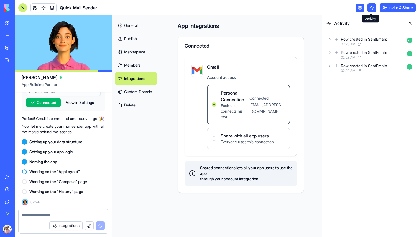
click at [369, 9] on button at bounding box center [371, 7] width 9 height 9
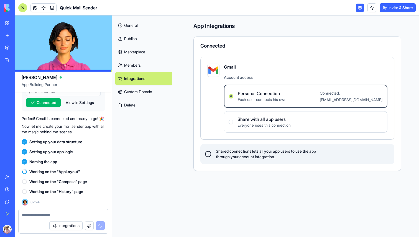
click at [360, 9] on link at bounding box center [360, 8] width 8 height 8
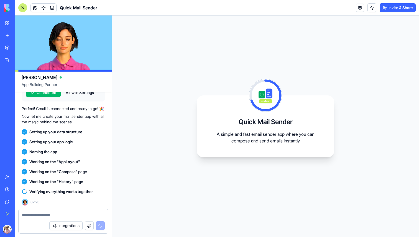
scroll to position [170, 0]
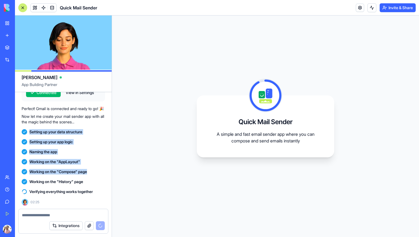
drag, startPoint x: 29, startPoint y: 132, endPoint x: 95, endPoint y: 177, distance: 80.2
click at [95, 177] on div "a mail sender app, i write a comment and it sends it to the mail 02:22 📧 Mail S…" at bounding box center [63, 71] width 97 height 276
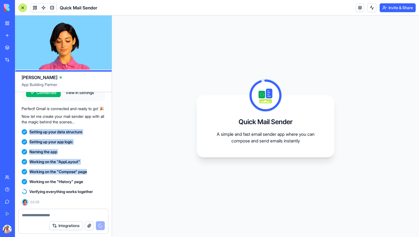
click at [95, 177] on div "Working on the "Compose" page" at bounding box center [63, 172] width 83 height 10
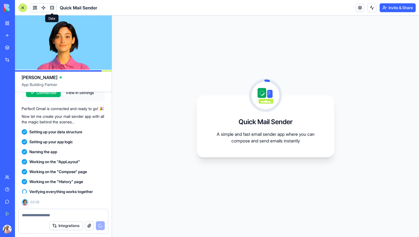
click at [53, 10] on span at bounding box center [52, 8] width 16 height 16
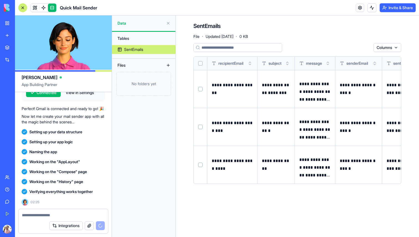
click at [200, 91] on button "Select row" at bounding box center [200, 89] width 4 height 4
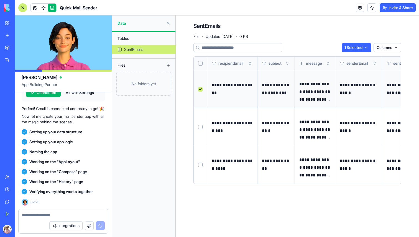
click at [360, 49] on html "BETA My Workspace New app Marketplace Integrations Recent Untitled App Feature …" at bounding box center [209, 118] width 419 height 237
click at [204, 89] on td at bounding box center [201, 89] width 14 height 38
click at [201, 89] on button "Select row" at bounding box center [200, 89] width 4 height 4
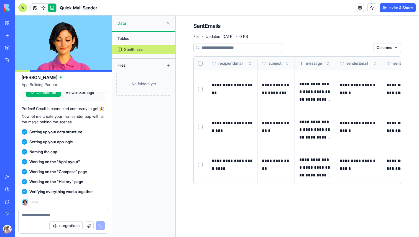
scroll to position [253, 0]
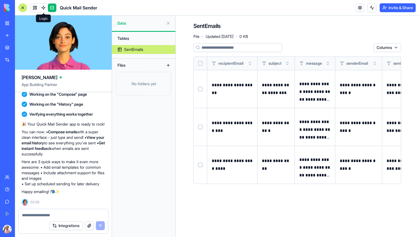
click at [46, 11] on span at bounding box center [44, 8] width 16 height 16
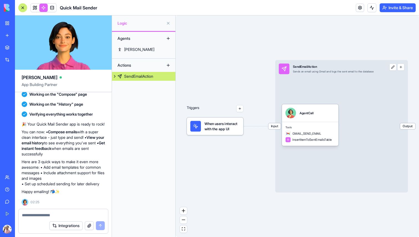
click at [46, 11] on link at bounding box center [43, 8] width 8 height 8
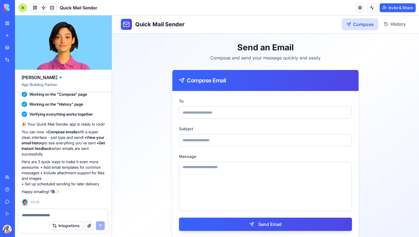
click at [230, 117] on input "To" at bounding box center [265, 113] width 173 height 12
click at [233, 127] on div "Subject" at bounding box center [265, 135] width 173 height 21
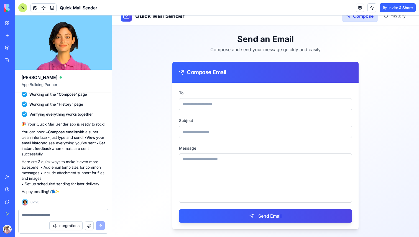
scroll to position [9, 0]
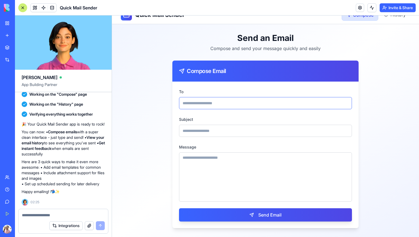
click at [220, 107] on input "To" at bounding box center [265, 103] width 173 height 12
type input "**********"
click at [212, 132] on input "Subject" at bounding box center [265, 131] width 173 height 12
type input "****"
click at [222, 174] on textarea "Message" at bounding box center [265, 177] width 173 height 49
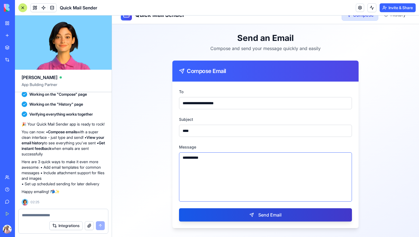
type textarea "**********"
click at [272, 214] on button "Send Email" at bounding box center [265, 214] width 173 height 13
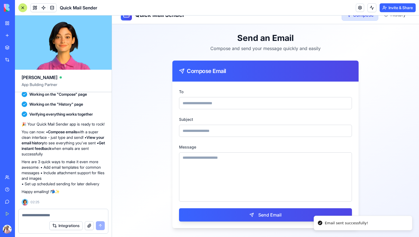
click at [56, 211] on div at bounding box center [63, 213] width 89 height 9
click at [56, 214] on textarea at bounding box center [63, 216] width 83 height 6
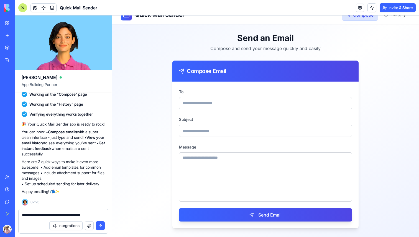
click at [87, 217] on textarea "**********" at bounding box center [63, 216] width 83 height 6
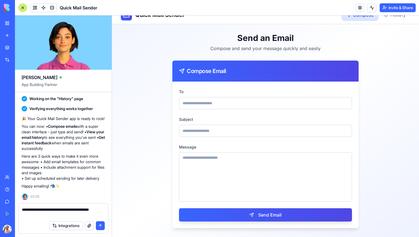
click at [64, 214] on textarea "**********" at bounding box center [63, 212] width 83 height 11
type textarea "**********"
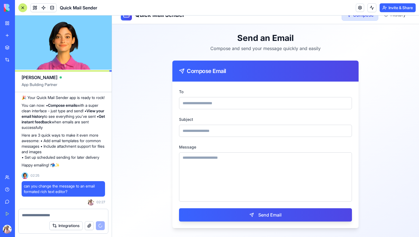
scroll to position [0, 0]
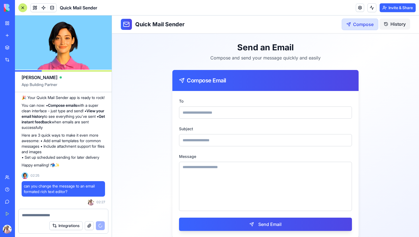
click at [397, 26] on span "History" at bounding box center [397, 24] width 15 height 7
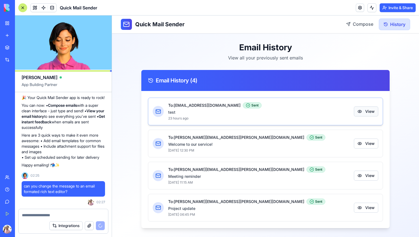
click at [371, 112] on button "View" at bounding box center [366, 112] width 24 height 10
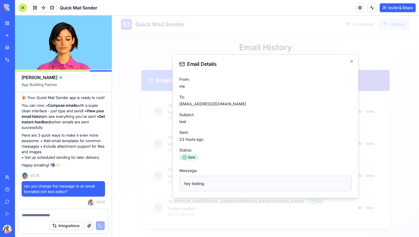
click at [349, 59] on div "Email Details From: me To: yuvalbalas10@gmail.com Subject: test Sent: 23 hours …" at bounding box center [265, 126] width 186 height 144
click at [349, 60] on div "Email Details From: me To: yuvalbalas10@gmail.com Subject: test Sent: 23 hours …" at bounding box center [265, 126] width 186 height 144
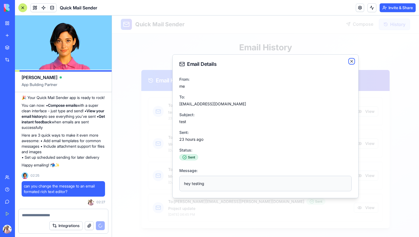
click at [350, 61] on icon "button" at bounding box center [351, 61] width 4 height 4
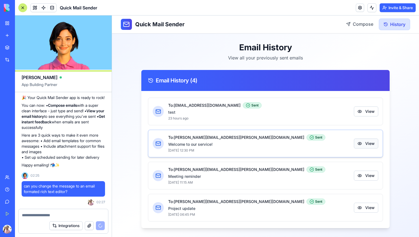
click at [369, 139] on button "View" at bounding box center [366, 144] width 24 height 10
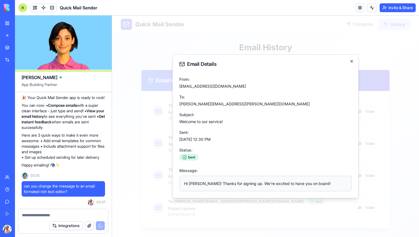
click at [350, 62] on icon "button" at bounding box center [351, 61] width 4 height 4
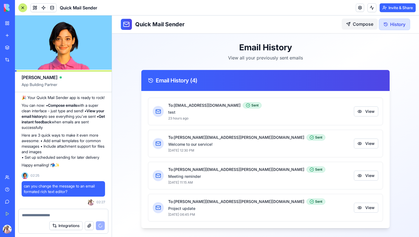
click at [349, 26] on div "Compose" at bounding box center [359, 24] width 36 height 11
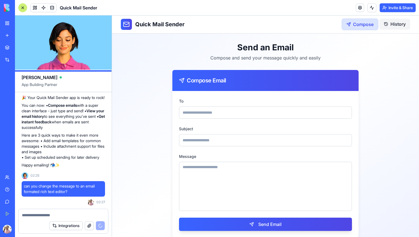
click at [406, 25] on div "History" at bounding box center [394, 24] width 31 height 11
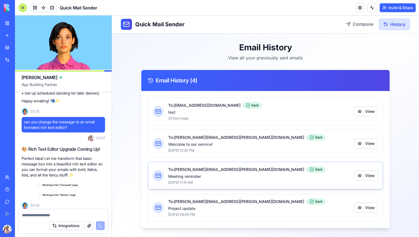
scroll to position [347, 0]
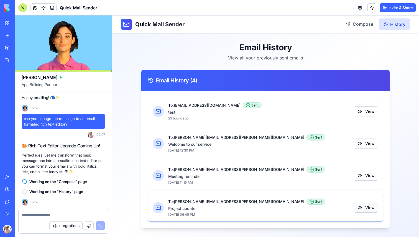
click at [368, 211] on button "View" at bounding box center [366, 208] width 24 height 10
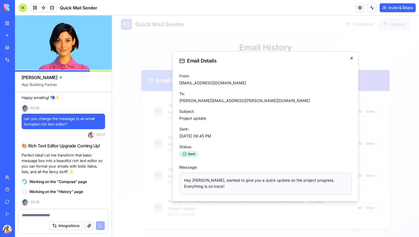
click at [351, 59] on icon "button" at bounding box center [351, 58] width 4 height 4
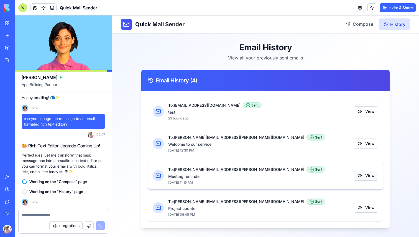
click at [371, 171] on button "View" at bounding box center [366, 176] width 24 height 10
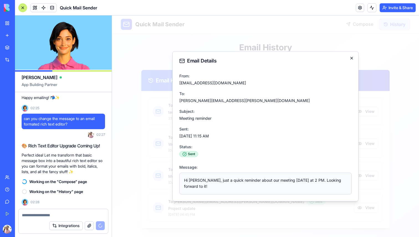
click at [353, 56] on icon "button" at bounding box center [351, 58] width 4 height 4
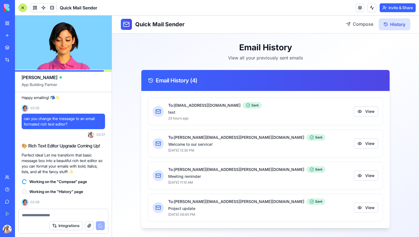
click at [320, 128] on div "To: yuvalbalas10@gmail.com sent test 23 hours ago View To: john.doe@example.com…" at bounding box center [265, 160] width 235 height 124
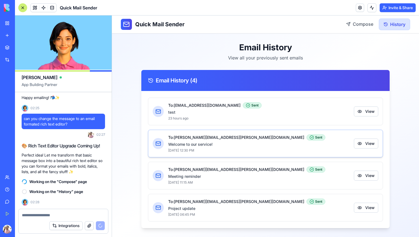
click at [326, 141] on div "To: john.doe@example.com sent Welcome to our service! Jan 27, 2025, 12:30 PM" at bounding box center [258, 144] width 181 height 18
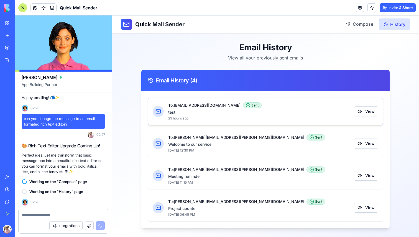
click at [322, 111] on p "test" at bounding box center [258, 113] width 181 height 6
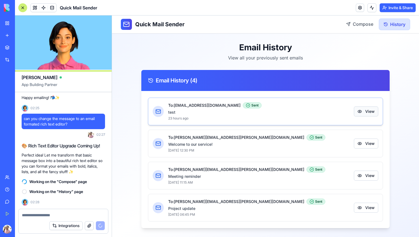
click at [365, 113] on button "View" at bounding box center [366, 112] width 24 height 10
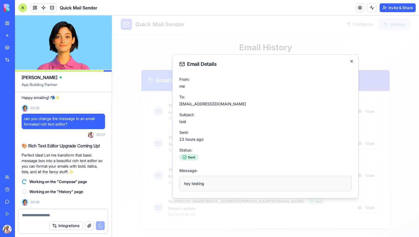
click at [351, 60] on icon "button" at bounding box center [351, 61] width 4 height 4
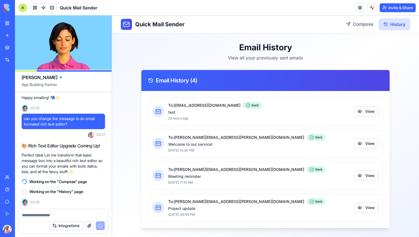
click at [378, 52] on div "Email History View all your previously sent emails" at bounding box center [265, 51] width 248 height 19
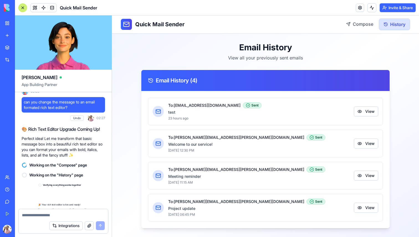
scroll to position [421, 0]
